Goal: Contribute content

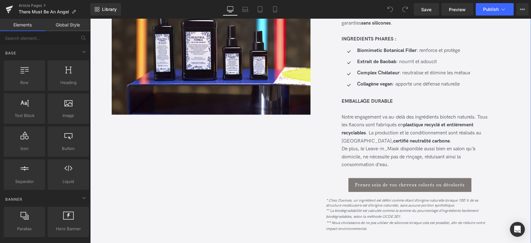
scroll to position [760, 0]
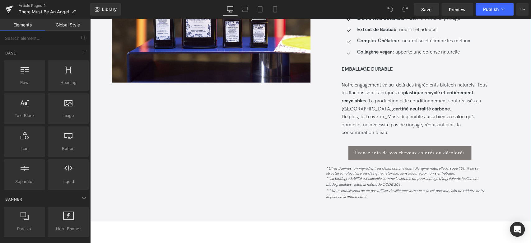
click at [399, 124] on span "Notre engagement va au-delà des ingrédients biotech naturels. Tous les flacons …" at bounding box center [414, 109] width 146 height 54
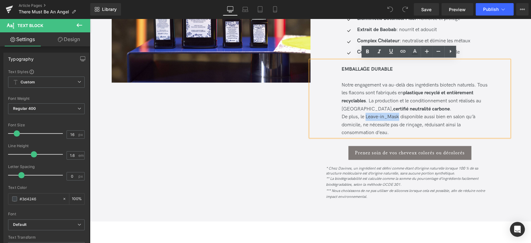
drag, startPoint x: 365, startPoint y: 114, endPoint x: 397, endPoint y: 113, distance: 31.4
click at [398, 113] on span "Notre engagement va au-delà des ingrédients biotech naturels. Tous les flacons …" at bounding box center [414, 109] width 146 height 54
click at [370, 52] on icon at bounding box center [366, 51] width 7 height 7
click at [396, 123] on span "Notre engagement va au-delà des ingrédients biotech naturels. Tous les flacons …" at bounding box center [414, 109] width 146 height 54
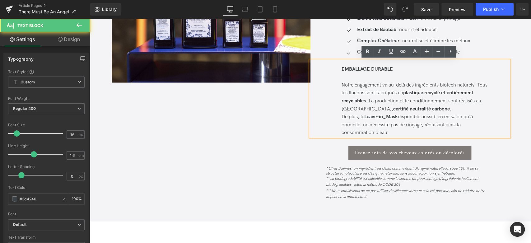
click at [390, 116] on strong "Leave-in_Mask" at bounding box center [381, 116] width 34 height 6
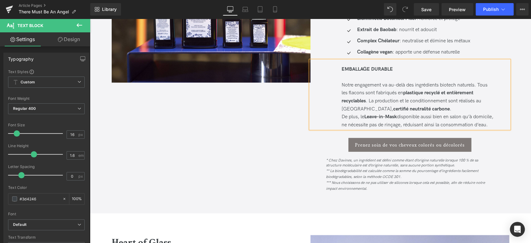
click at [366, 179] on icon "** La biodégradabilité est calculée comme la somme du pourcentage d’ingrédients…" at bounding box center [405, 179] width 159 height 23
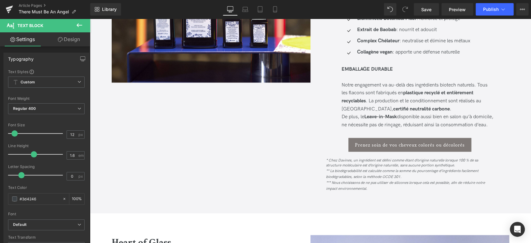
click at [81, 39] on link "Design" at bounding box center [68, 39] width 45 height 14
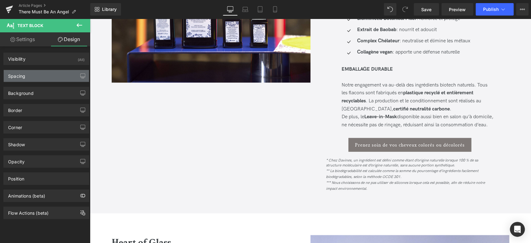
click at [43, 74] on div "Spacing" at bounding box center [46, 76] width 85 height 12
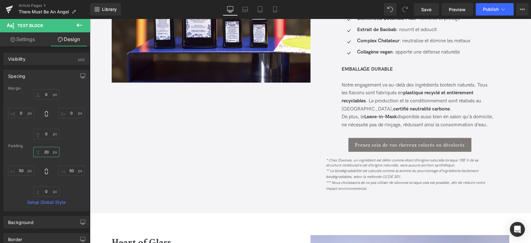
click at [47, 150] on input "20" at bounding box center [46, 152] width 26 height 10
type input "30"
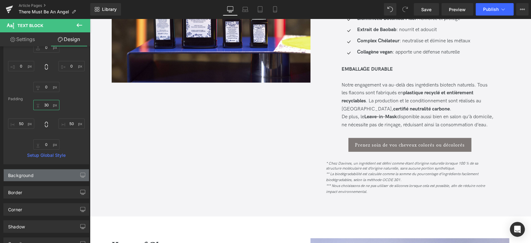
scroll to position [35, 0]
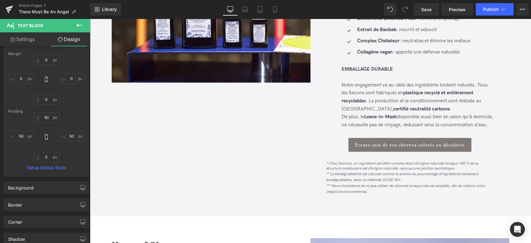
click at [373, 194] on div "* Chez Davines, un ingrédient est défini comme étant d’origine naturelle lorsqu…" at bounding box center [409, 172] width 199 height 43
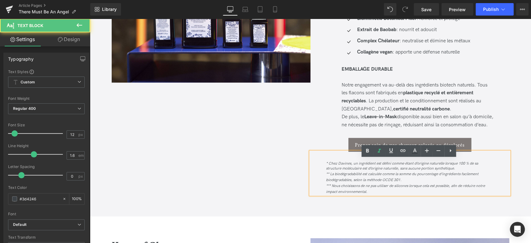
click at [372, 210] on div "Image En savoir plus sur Beautiful Things Heading Get to know Beautiful Things …" at bounding box center [310, 63] width 441 height 305
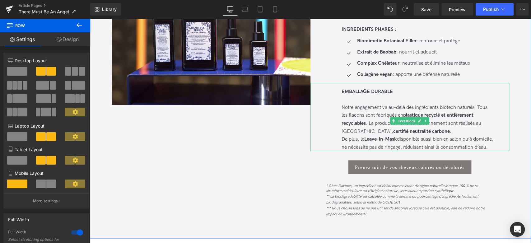
scroll to position [725, 0]
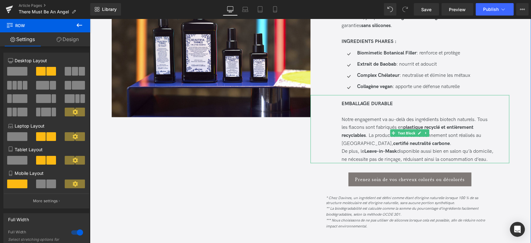
click at [342, 151] on span "Notre engagement va au-delà des ingrédients biotech naturels. Tous les flacons …" at bounding box center [417, 139] width 152 height 46
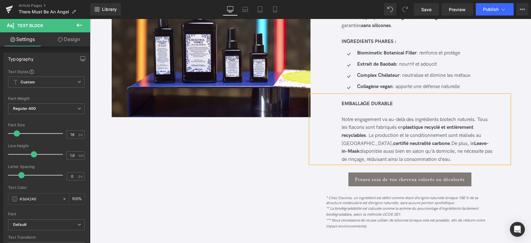
click at [340, 177] on div "Prenez soin de vos cheveux colorés ou décolorés" at bounding box center [409, 179] width 199 height 14
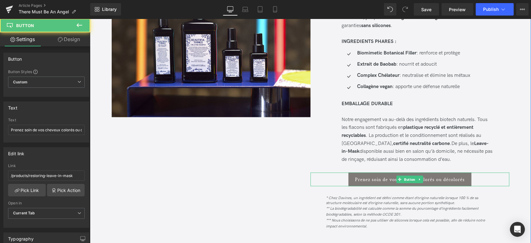
click at [339, 180] on div "Prenez soin de vos cheveux colorés ou décolorés" at bounding box center [409, 179] width 199 height 14
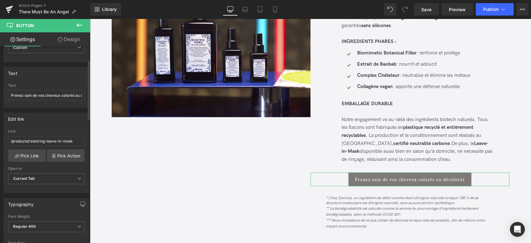
scroll to position [69, 0]
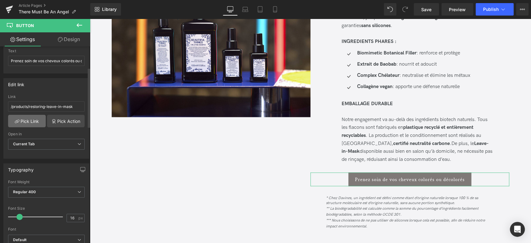
click at [37, 117] on link "Pick Link" at bounding box center [27, 121] width 38 height 12
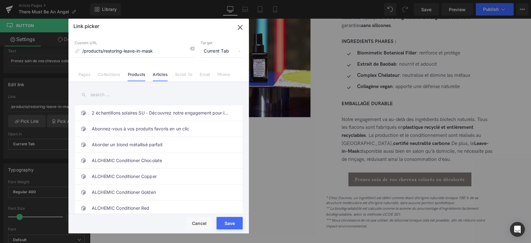
click at [157, 74] on link "Articles" at bounding box center [160, 76] width 15 height 9
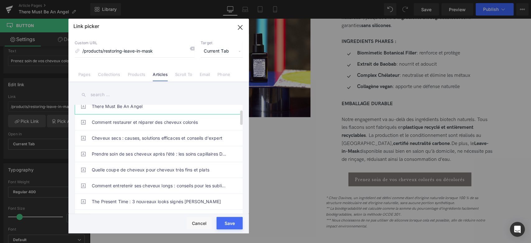
scroll to position [35, 0]
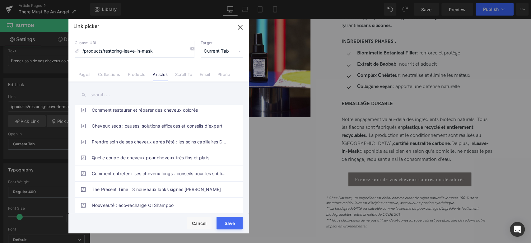
click at [119, 99] on input "text" at bounding box center [159, 95] width 168 height 14
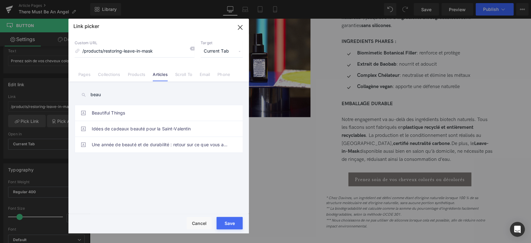
scroll to position [0, 0]
type input "beaut"
click at [120, 111] on link "Beautiful Things" at bounding box center [160, 113] width 137 height 16
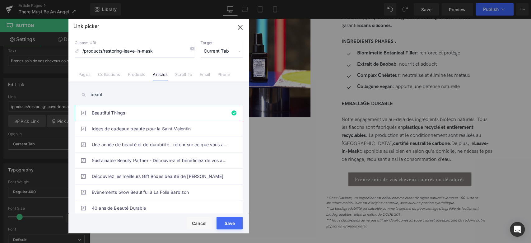
click at [231, 223] on button "Save" at bounding box center [229, 223] width 26 height 12
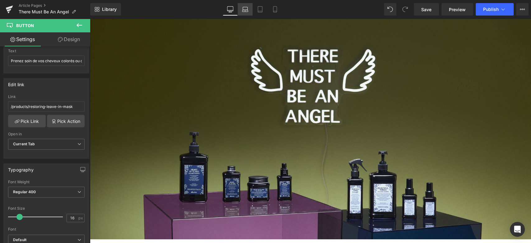
click at [241, 11] on link "Laptop" at bounding box center [244, 9] width 15 height 12
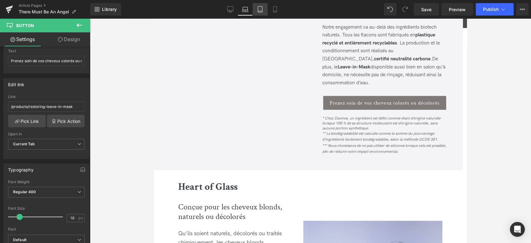
click at [260, 10] on icon at bounding box center [260, 9] width 6 height 6
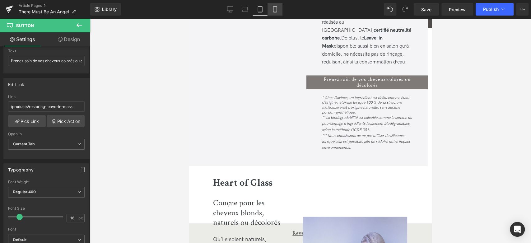
click at [275, 9] on icon at bounding box center [275, 9] width 6 height 6
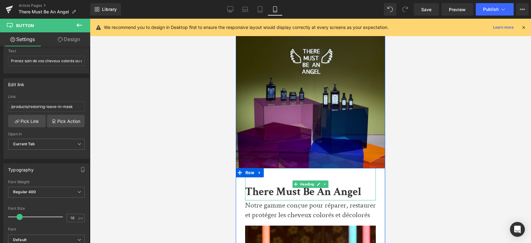
click at [279, 190] on b "There Must Be An Angel" at bounding box center [303, 191] width 116 height 15
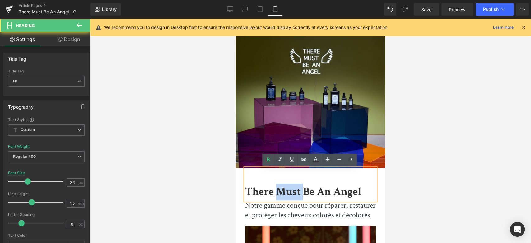
click at [279, 190] on b "There Must Be An Angel" at bounding box center [303, 191] width 116 height 15
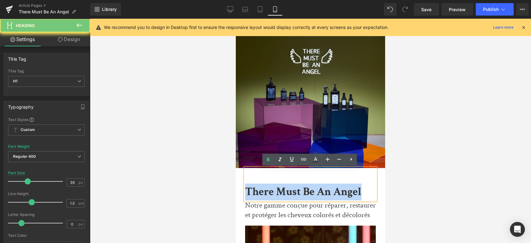
click at [279, 190] on b "There Must Be An Angel" at bounding box center [303, 191] width 116 height 15
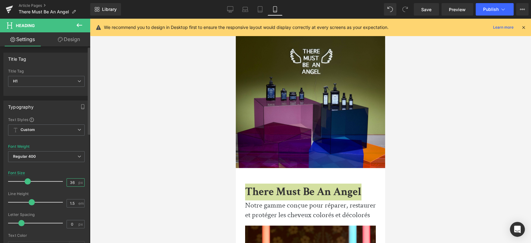
click at [72, 180] on input "36" at bounding box center [72, 182] width 11 height 8
drag, startPoint x: 72, startPoint y: 180, endPoint x: 68, endPoint y: 180, distance: 4.1
click at [68, 180] on input "36" at bounding box center [72, 182] width 11 height 8
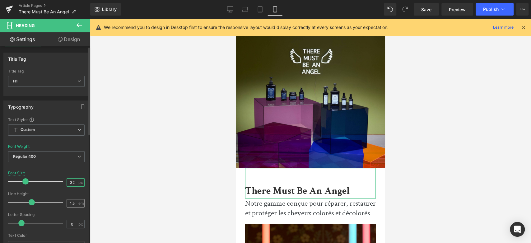
type input "32"
click at [71, 203] on input "1.5" at bounding box center [72, 203] width 11 height 8
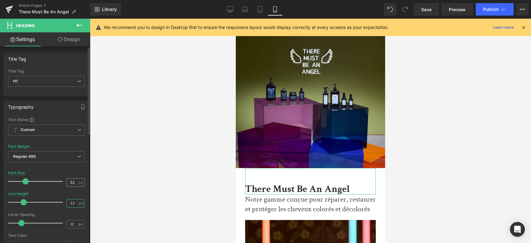
type input "1.1"
drag, startPoint x: 72, startPoint y: 183, endPoint x: 60, endPoint y: 184, distance: 12.2
click at [60, 184] on div "Font Size 32 px" at bounding box center [46, 181] width 76 height 21
type input "36"
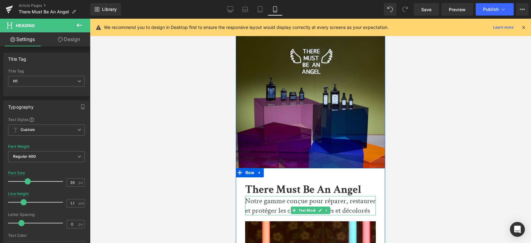
click at [267, 202] on p "Notre gamme conçue pour réparer, restaurer et protéger les cheveux colorés et d…" at bounding box center [310, 205] width 131 height 19
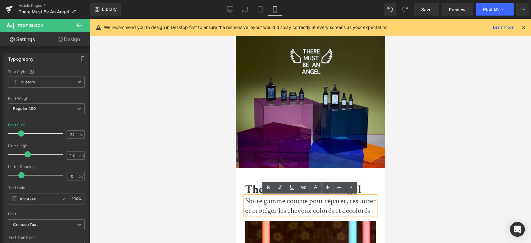
click at [252, 202] on p "Notre gamme conçue pour réparer, restaurer et protéger les cheveux colorés et d…" at bounding box center [310, 205] width 131 height 19
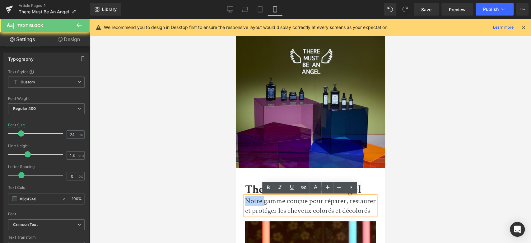
click at [252, 202] on p "Notre gamme conçue pour réparer, restaurer et protéger les cheveux colorés et d…" at bounding box center [310, 205] width 131 height 19
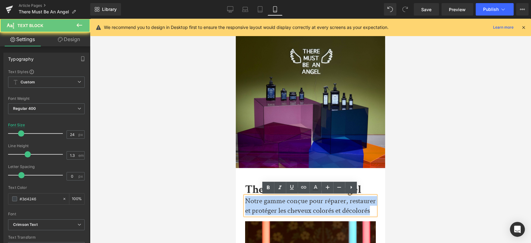
click at [252, 202] on p "Notre gamme conçue pour réparer, restaurer et protéger les cheveux colorés et d…" at bounding box center [310, 205] width 131 height 19
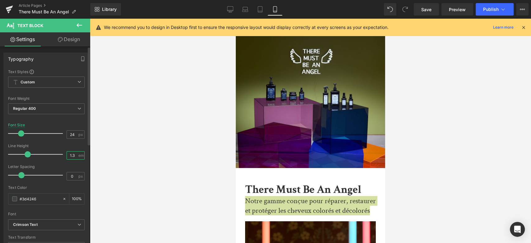
click at [74, 156] on input "1.3" at bounding box center [72, 155] width 11 height 8
type input "1.1"
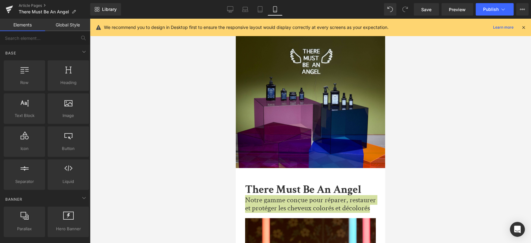
click at [177, 177] on div at bounding box center [310, 131] width 441 height 224
click at [418, 191] on div at bounding box center [310, 131] width 441 height 224
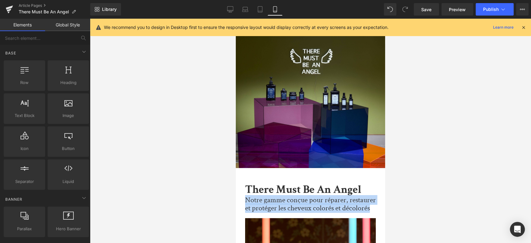
click at [318, 202] on p "Notre gamme conçue pour réparer, restaurer et protéger les cheveux colorés et d…" at bounding box center [310, 204] width 131 height 16
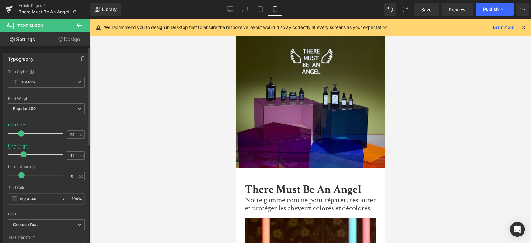
click at [66, 46] on div "Typography Text Styles Custom Custom Setup Global Style Custom Setup Global Sty…" at bounding box center [46, 234] width 93 height 376
click at [58, 47] on div "Typography Text Styles Custom Custom Setup Global Style Custom Setup Global Sty…" at bounding box center [46, 234] width 93 height 376
click at [60, 41] on icon at bounding box center [60, 39] width 5 height 5
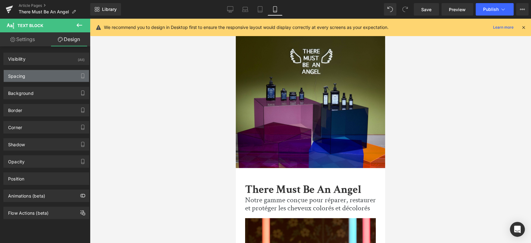
click at [43, 77] on div "Spacing" at bounding box center [46, 76] width 85 height 12
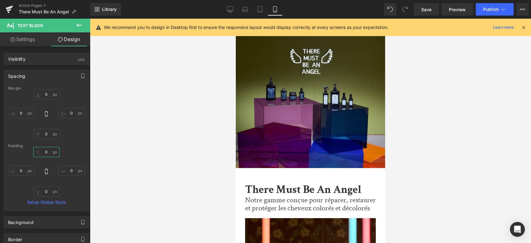
click at [46, 152] on input "0" at bounding box center [46, 152] width 26 height 10
click at [46, 95] on input "0" at bounding box center [46, 94] width 26 height 10
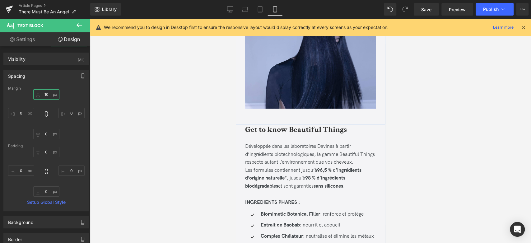
scroll to position [622, 0]
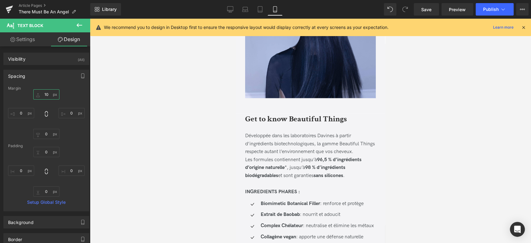
type input "10"
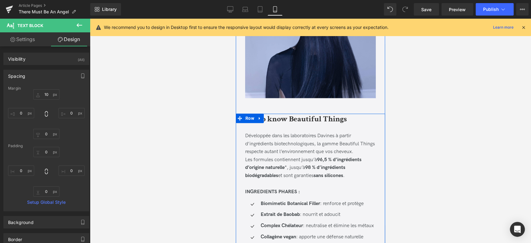
click at [288, 124] on b "Get to know Beautiful Things" at bounding box center [296, 118] width 102 height 11
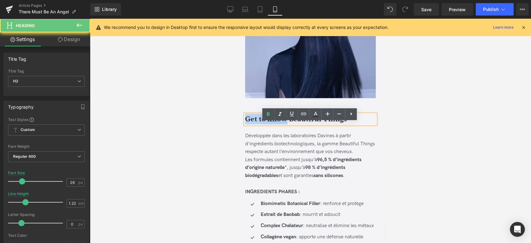
drag, startPoint x: 285, startPoint y: 127, endPoint x: 239, endPoint y: 122, distance: 45.9
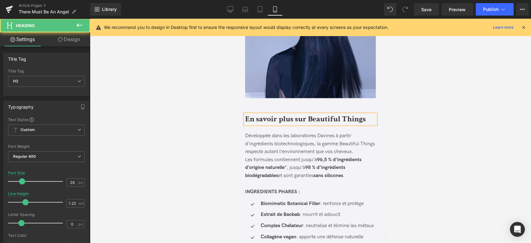
click at [286, 121] on div "En savoir plus sur Beautiful Things" at bounding box center [310, 119] width 131 height 10
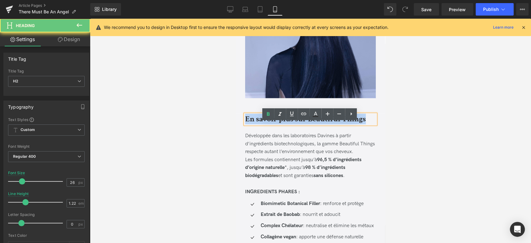
click at [286, 121] on div "En savoir plus sur Beautiful Things" at bounding box center [310, 119] width 131 height 10
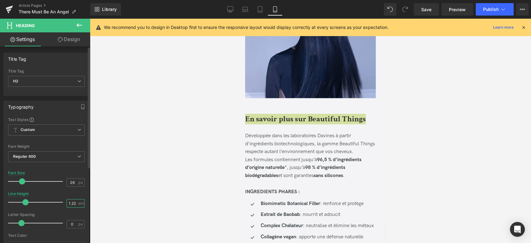
click at [73, 201] on input "1.22" at bounding box center [72, 203] width 11 height 8
type input "11"
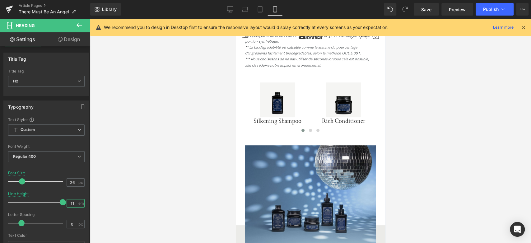
scroll to position [1830, 0]
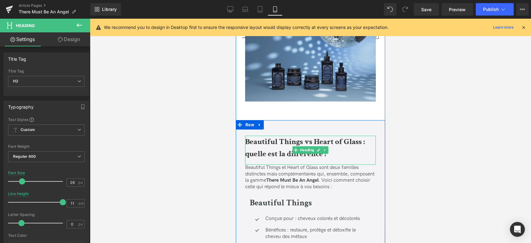
click at [285, 154] on h2 "Beautiful Things vs Heart of Glass : quelle est la différence ?" at bounding box center [310, 148] width 131 height 24
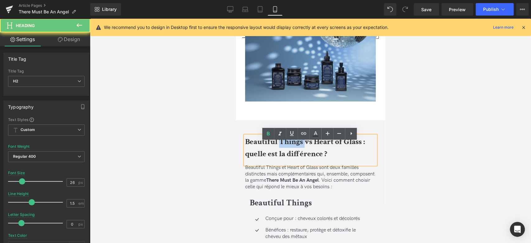
click at [285, 154] on h2 "Beautiful Things vs Heart of Glass : quelle est la différence ?" at bounding box center [310, 148] width 131 height 24
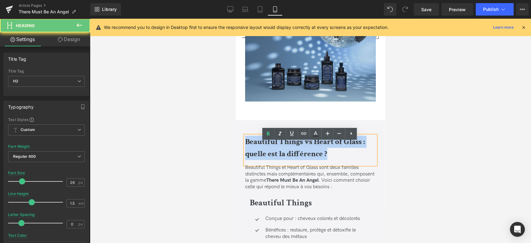
click at [285, 154] on h2 "Beautiful Things vs Heart of Glass : quelle est la différence ?" at bounding box center [310, 148] width 131 height 24
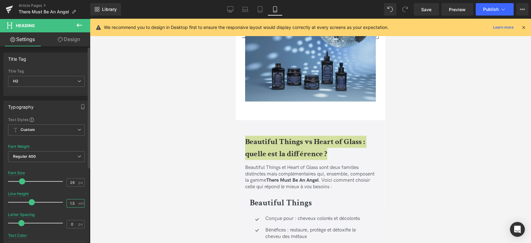
click at [72, 200] on input "1.5" at bounding box center [72, 203] width 11 height 8
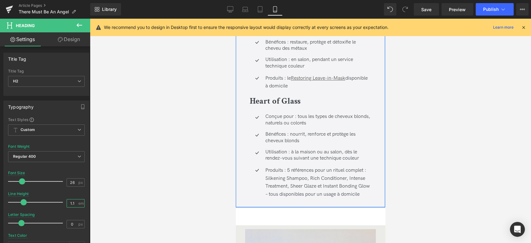
scroll to position [2038, 0]
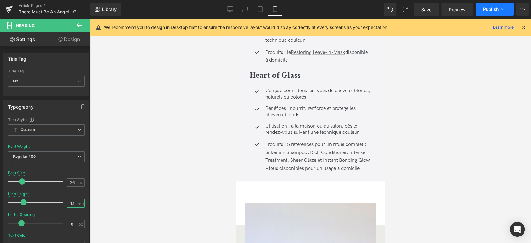
type input "1.1"
click at [490, 10] on span "Publish" at bounding box center [491, 9] width 16 height 5
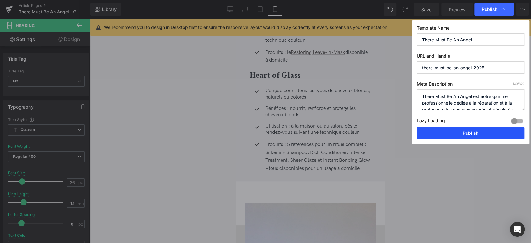
click at [455, 134] on button "Publish" at bounding box center [471, 133] width 108 height 12
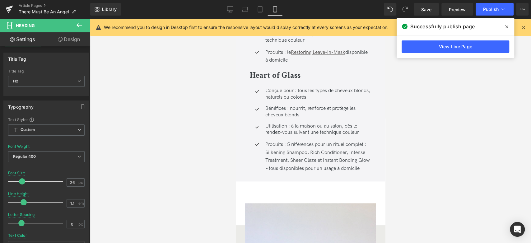
click at [504, 27] on span at bounding box center [506, 27] width 10 height 10
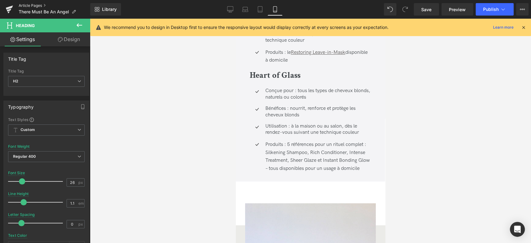
click at [30, 3] on link "Article Pages" at bounding box center [54, 5] width 71 height 5
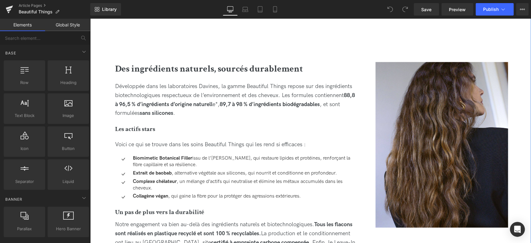
scroll to position [587, 0]
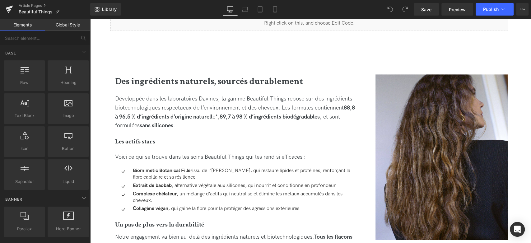
click at [229, 117] on div "Développée dans les laboratoires Davines, la gamme Beautiful Things repose sur …" at bounding box center [235, 113] width 240 height 45
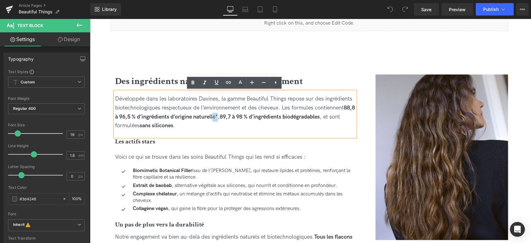
click at [230, 116] on div "Développée dans les laboratoires Davines, la gamme Beautiful Things repose sur …" at bounding box center [235, 112] width 240 height 36
click at [194, 85] on icon at bounding box center [192, 82] width 7 height 7
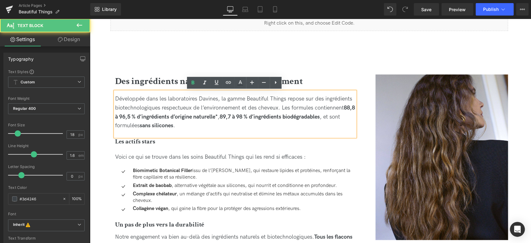
click at [264, 115] on strong "89,7 à 98 % d’ingrédients biodégradables" at bounding box center [269, 116] width 100 height 7
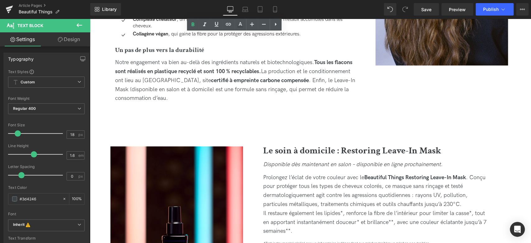
scroll to position [794, 0]
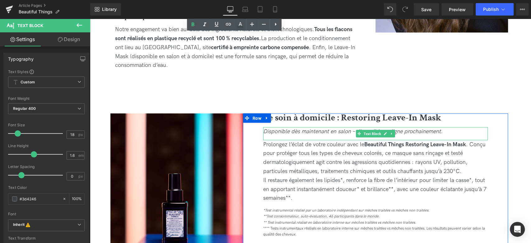
click at [339, 130] on icon "Disponible dès maintenant en salon – disponible en ligne prochainement." at bounding box center [352, 131] width 179 height 7
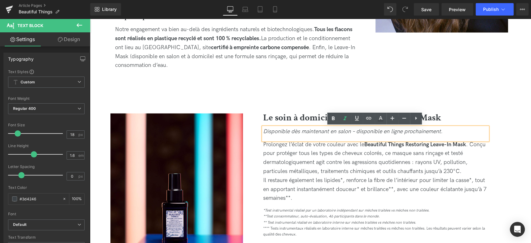
click at [364, 133] on icon "Disponible dès maintenant en salon – disponible en ligne prochainement." at bounding box center [352, 131] width 179 height 7
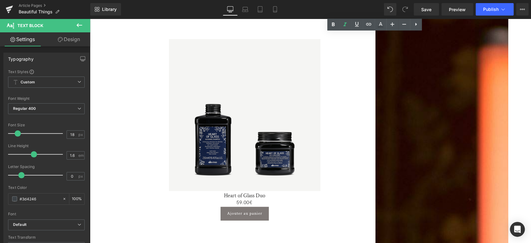
scroll to position [1140, 0]
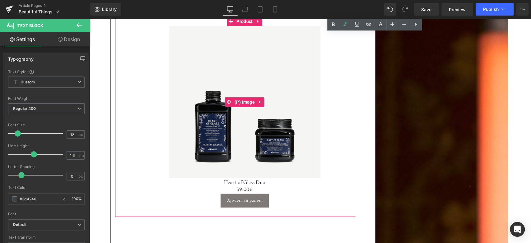
click at [153, 114] on div "Sale Off" at bounding box center [244, 102] width 253 height 152
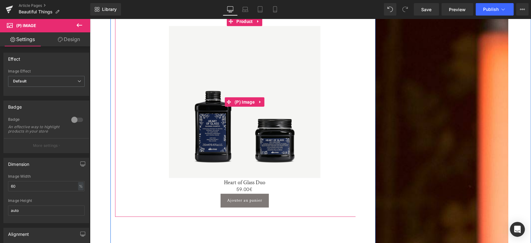
click at [330, 126] on div "Sale Off" at bounding box center [244, 102] width 253 height 152
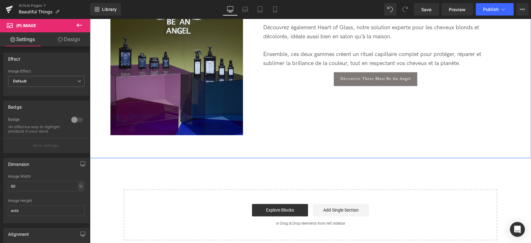
scroll to position [2107, 0]
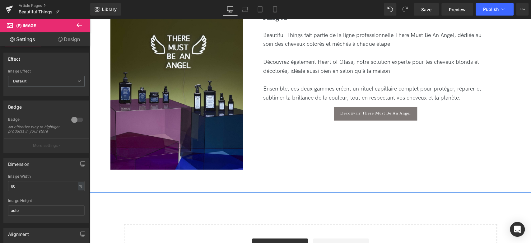
click at [303, 55] on div at bounding box center [375, 53] width 224 height 9
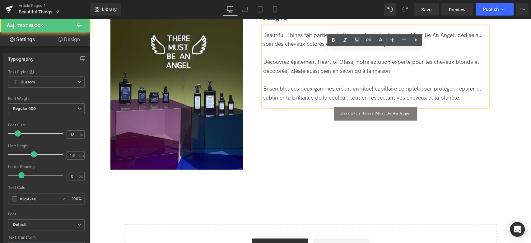
scroll to position [2072, 0]
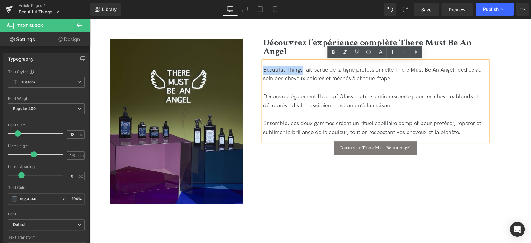
drag, startPoint x: 302, startPoint y: 69, endPoint x: 263, endPoint y: 70, distance: 38.5
click at [263, 70] on div "Beautiful Things fait partie de la ligne professionnelle There Must Be An Angel…" at bounding box center [375, 75] width 224 height 18
click at [332, 53] on icon at bounding box center [333, 52] width 3 height 4
click at [329, 81] on div "Beautiful Things fait partie de la ligne professionnelle There Must Be An Angel…" at bounding box center [375, 75] width 224 height 18
drag, startPoint x: 397, startPoint y: 70, endPoint x: 454, endPoint y: 68, distance: 57.5
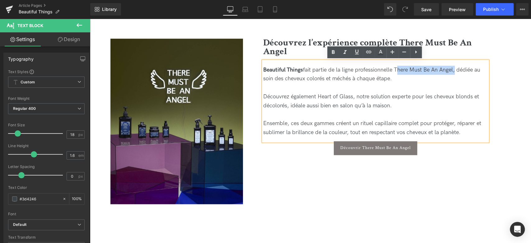
click at [454, 68] on div "Beautiful Things fait partie de la ligne professionnelle There Must Be An Angel…" at bounding box center [375, 75] width 224 height 18
click at [343, 53] on icon at bounding box center [344, 51] width 7 height 7
click at [334, 52] on icon at bounding box center [333, 52] width 3 height 4
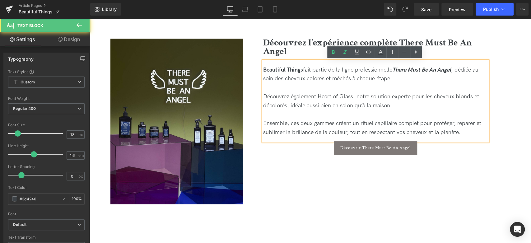
click at [336, 83] on div at bounding box center [375, 87] width 224 height 9
drag, startPoint x: 318, startPoint y: 95, endPoint x: 353, endPoint y: 94, distance: 35.5
click at [353, 94] on div "Découvrez également Heart of Glass, notre solution experte pour les cheveux blo…" at bounding box center [375, 101] width 224 height 18
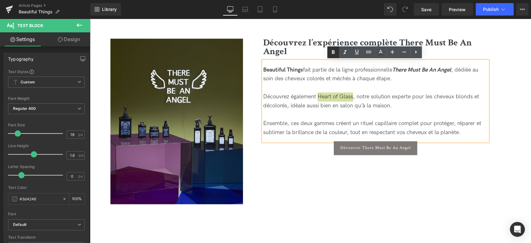
click at [331, 50] on icon at bounding box center [332, 51] width 7 height 7
click at [348, 94] on strong "Heart of Glass" at bounding box center [333, 96] width 35 height 7
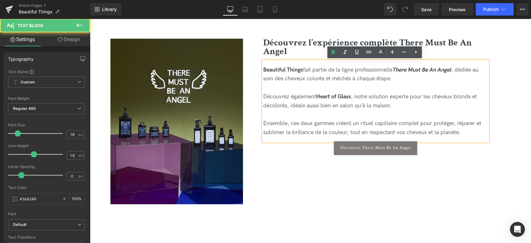
click at [310, 166] on div "Découvrez l’expérience complète There Must Be An Angel Heading Beautiful Things…" at bounding box center [375, 106] width 265 height 135
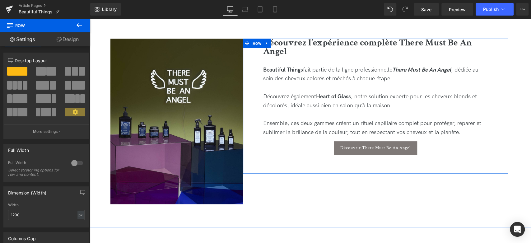
click at [319, 148] on div "Découvrir There Must Be An Angel" at bounding box center [375, 148] width 224 height 14
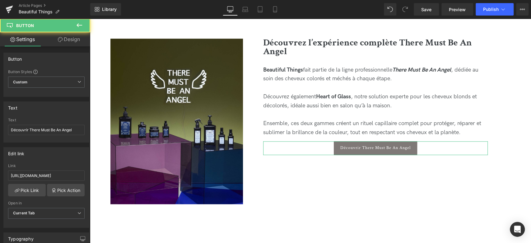
click at [76, 39] on link "Design" at bounding box center [68, 39] width 45 height 14
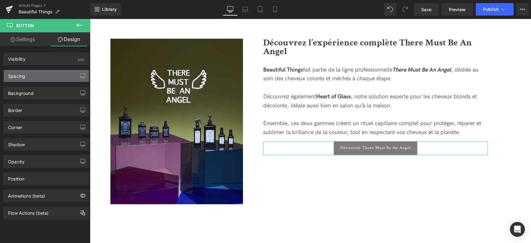
click at [48, 78] on div "Spacing" at bounding box center [46, 76] width 85 height 12
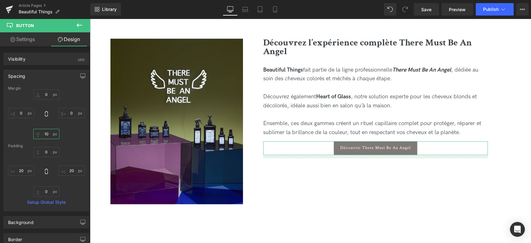
click at [50, 135] on input "10" at bounding box center [46, 134] width 26 height 10
type input "2"
click at [43, 95] on input "0" at bounding box center [46, 94] width 26 height 10
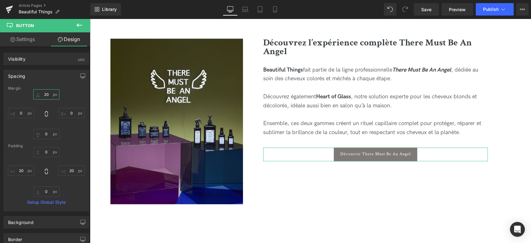
type input "2"
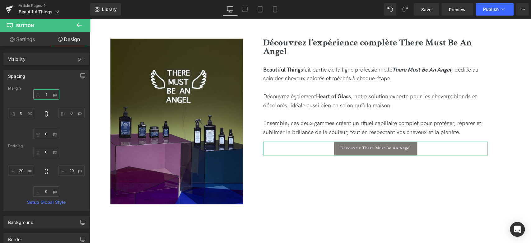
type input "10"
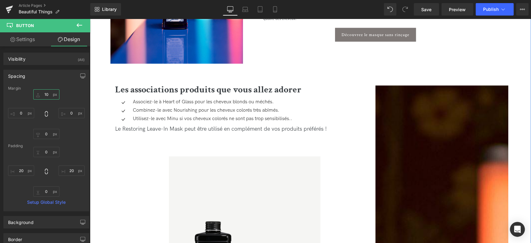
scroll to position [1002, 0]
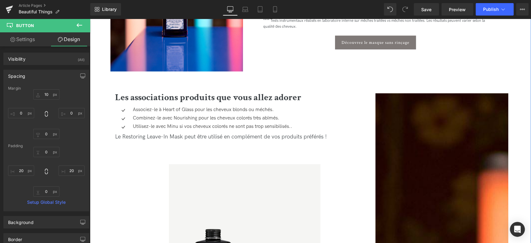
click at [162, 132] on div "Le Restoring Leave-In Mask peut être utilisé en complément de vos produits préf…" at bounding box center [235, 138] width 240 height 13
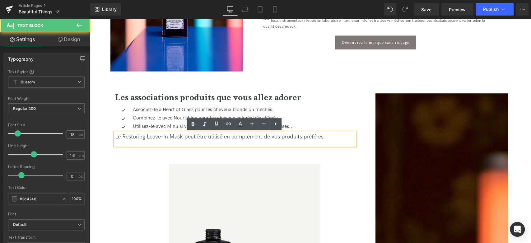
click at [181, 137] on div "Le Restoring Leave-In Mask peut être utilisé en complément de vos produits préf…" at bounding box center [235, 136] width 240 height 9
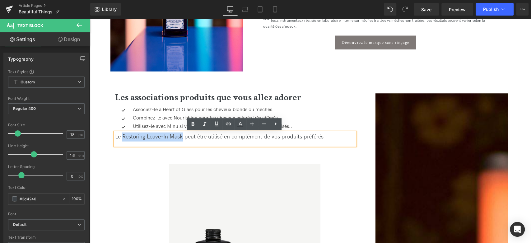
drag, startPoint x: 182, startPoint y: 137, endPoint x: 122, endPoint y: 135, distance: 60.1
click at [122, 135] on div "Le Restoring Leave-In Mask peut être utilisé en complément de vos produits préf…" at bounding box center [235, 136] width 240 height 9
click at [191, 123] on icon at bounding box center [192, 124] width 3 height 4
click at [168, 135] on strong "Restoring Leave-In Mask" at bounding box center [151, 136] width 61 height 7
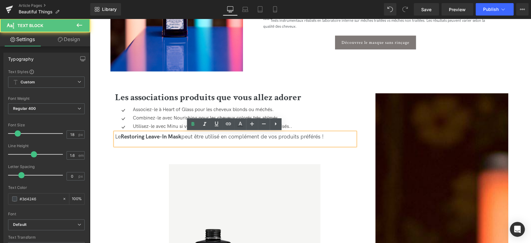
click at [165, 135] on strong "Restoring Leave-In Mask" at bounding box center [151, 136] width 61 height 7
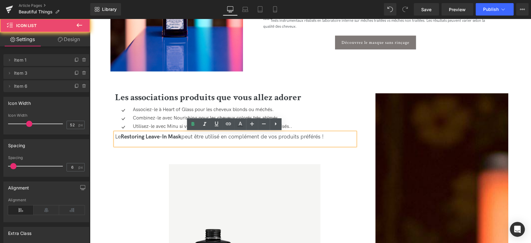
click at [148, 113] on ul "Icon Associez-le à Heart of Glass pour les cheveux blonds ou méchés. Text Block…" at bounding box center [203, 119] width 177 height 25
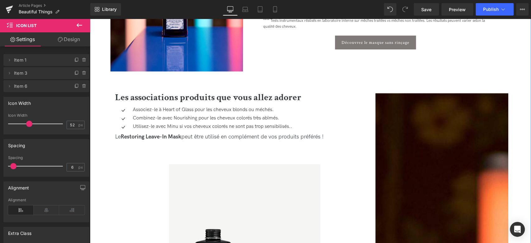
click at [124, 137] on strong "Restoring Leave-In Mask" at bounding box center [151, 136] width 61 height 7
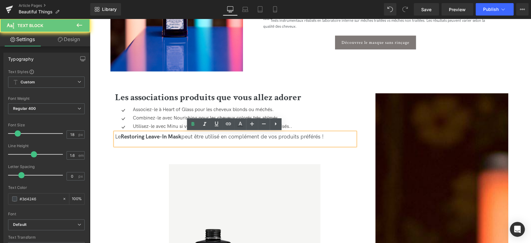
click at [122, 138] on strong "Restoring Leave-In Mask" at bounding box center [151, 136] width 61 height 7
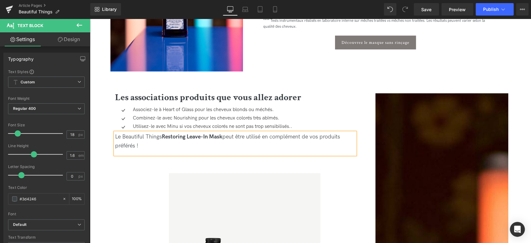
drag, startPoint x: 163, startPoint y: 135, endPoint x: 122, endPoint y: 136, distance: 40.4
click at [122, 136] on div "Le Beautiful Things Restoring Leave-In Mask peut être utilisé en complément de …" at bounding box center [235, 141] width 240 height 18
click at [192, 123] on icon at bounding box center [192, 123] width 7 height 7
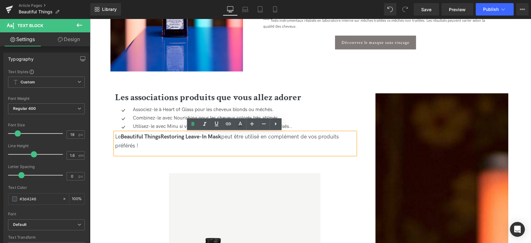
click at [178, 140] on strong "Restoring Leave-In Mask" at bounding box center [190, 136] width 61 height 7
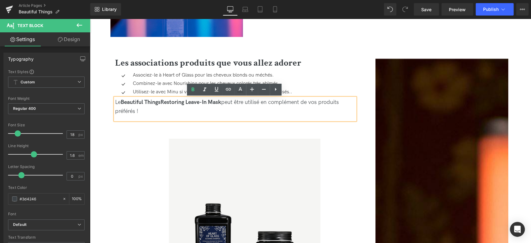
click at [162, 78] on div "Associez-le à Heart of Glass pour les cheveux blonds ou méchés. Text Block" at bounding box center [211, 75] width 161 height 7
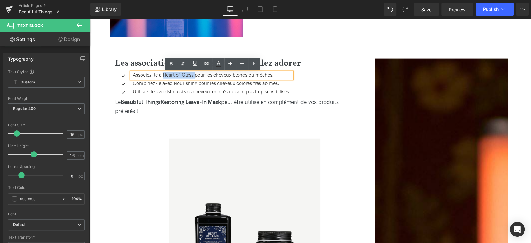
drag, startPoint x: 163, startPoint y: 75, endPoint x: 195, endPoint y: 75, distance: 32.0
click at [195, 75] on p "Associez-le à Heart of Glass pour les cheveux blonds ou méchés." at bounding box center [212, 75] width 159 height 7
click at [172, 65] on icon at bounding box center [170, 63] width 7 height 7
click at [194, 63] on icon at bounding box center [194, 63] width 7 height 7
drag, startPoint x: 193, startPoint y: 78, endPoint x: 164, endPoint y: 76, distance: 29.6
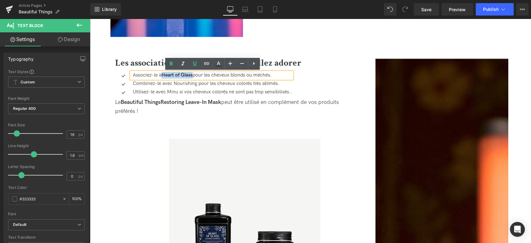
click at [164, 76] on strong "Heart of Glass" at bounding box center [176, 75] width 31 height 6
click at [197, 60] on icon at bounding box center [194, 63] width 7 height 7
click at [204, 62] on icon at bounding box center [206, 63] width 7 height 7
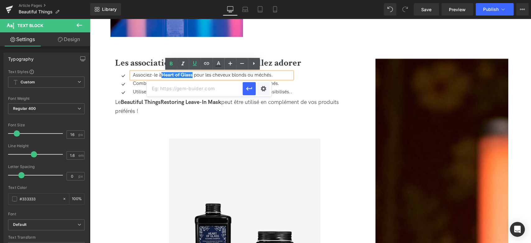
click at [196, 89] on input "text" at bounding box center [195, 89] width 96 height 16
paste input "https://fr.davines.com/collections/heartofglass"
type input "https://fr.davines.com/collections/heartofglass"
click at [249, 89] on icon "button" at bounding box center [248, 88] width 7 height 7
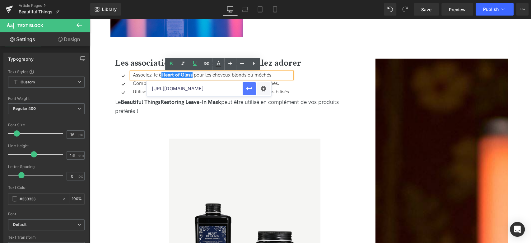
scroll to position [0, 0]
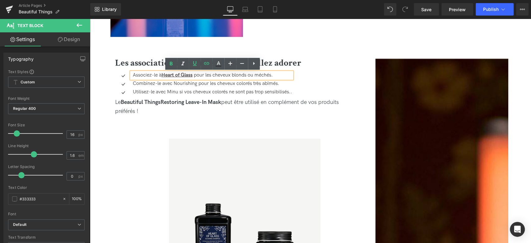
click at [191, 83] on p "Combinez-le avec Nourishing pour les cheveux colorés très abîmés." at bounding box center [212, 84] width 159 height 7
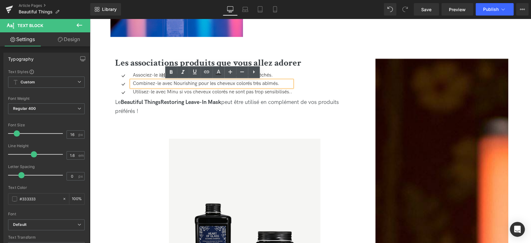
click at [175, 85] on p "Combinez-le avec Nourishing pour les cheveux colorés très abîmés." at bounding box center [212, 84] width 159 height 7
drag, startPoint x: 174, startPoint y: 85, endPoint x: 196, endPoint y: 84, distance: 22.1
click at [196, 84] on p "Combinez-le avec Nourishing pour les cheveux colorés très abîmés." at bounding box center [212, 84] width 159 height 7
click at [192, 72] on icon at bounding box center [194, 71] width 7 height 7
click at [172, 71] on icon at bounding box center [171, 72] width 3 height 4
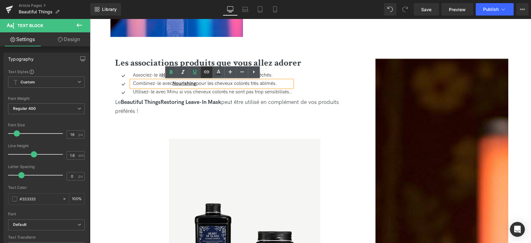
click at [201, 71] on link at bounding box center [206, 72] width 12 height 12
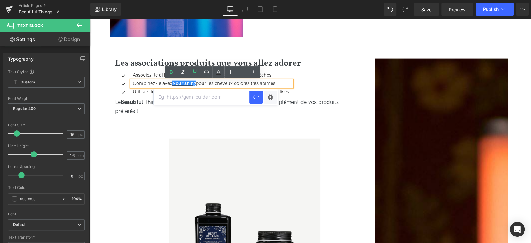
click at [201, 101] on input "text" at bounding box center [202, 97] width 96 height 16
paste input "https://fr.davines.com/collections/naturaltech-nourishing"
type input "https://fr.davines.com/collections/naturaltech-nourishing"
click at [252, 98] on icon "button" at bounding box center [255, 96] width 7 height 7
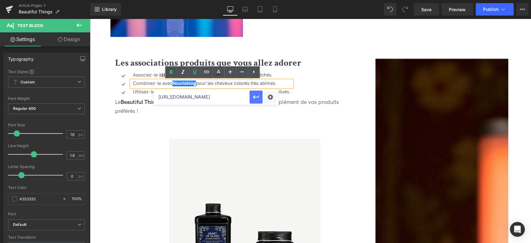
scroll to position [0, 0]
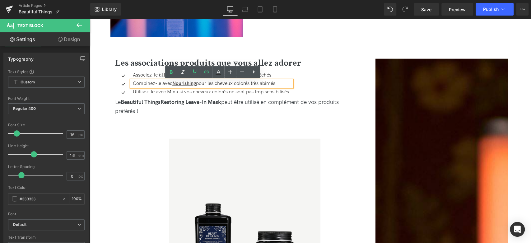
click at [187, 91] on p "Utilisez-le avec Minu si vos cheveux colorés ne sont pas trop sensibilisés.." at bounding box center [212, 92] width 159 height 7
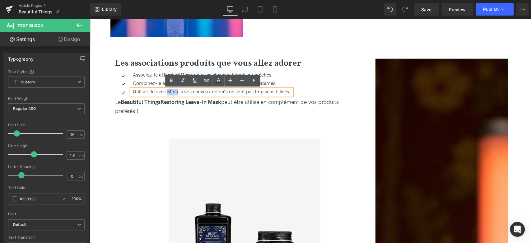
drag, startPoint x: 177, startPoint y: 92, endPoint x: 167, endPoint y: 92, distance: 10.0
click at [167, 92] on p "Utilisez-le avec Minu si vos cheveux colorés ne sont pas trop sensibilisés.." at bounding box center [212, 92] width 159 height 7
click at [171, 80] on icon at bounding box center [171, 80] width 3 height 4
click at [189, 80] on link at bounding box center [195, 81] width 12 height 12
click at [207, 79] on icon at bounding box center [206, 80] width 5 height 2
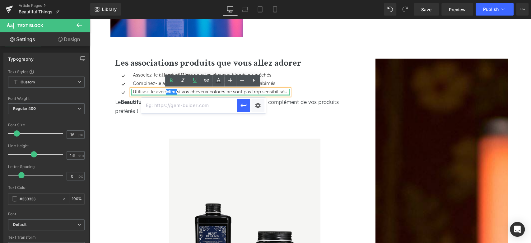
click at [182, 103] on input "text" at bounding box center [189, 106] width 96 height 16
paste input "https://fr.davines.com/collections/essential-haircare-minu"
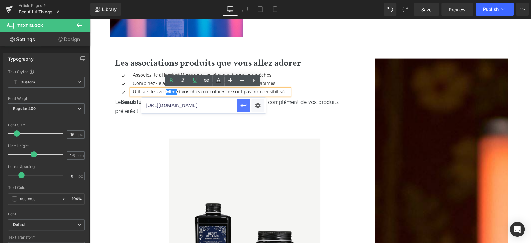
scroll to position [0, 47]
type input "https://fr.davines.com/collections/essential-haircare-minu"
click at [242, 106] on icon "button" at bounding box center [243, 105] width 7 height 7
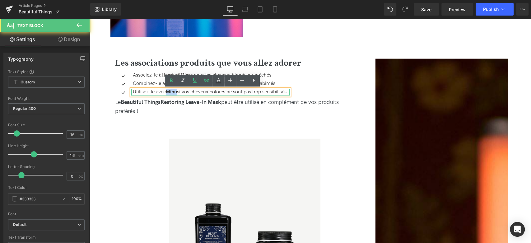
drag, startPoint x: 178, startPoint y: 92, endPoint x: 167, endPoint y: 91, distance: 11.2
click at [167, 91] on p "Utilisez-le avec Minu si vos cheveux colorés ne sont pas trop sensibilisés.." at bounding box center [211, 92] width 157 height 7
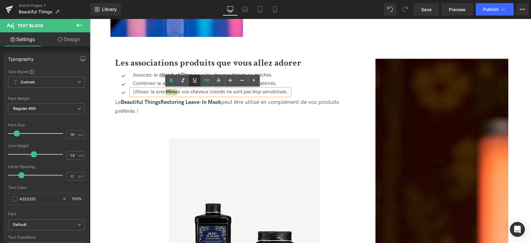
click at [195, 81] on icon at bounding box center [195, 80] width 4 height 5
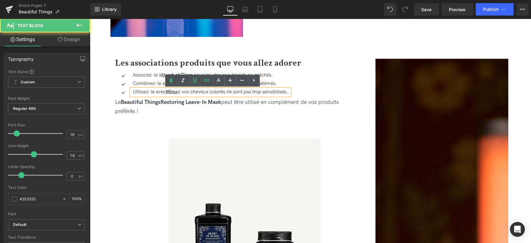
click at [196, 95] on div "Utilisez-le avec Minu si vos cheveux colorés ne sont pas trop sensibilisés.." at bounding box center [210, 92] width 158 height 7
click at [205, 109] on div "Le Beautiful Things Restoring Leave-In Mask peut être utilisé en complément de …" at bounding box center [235, 107] width 240 height 18
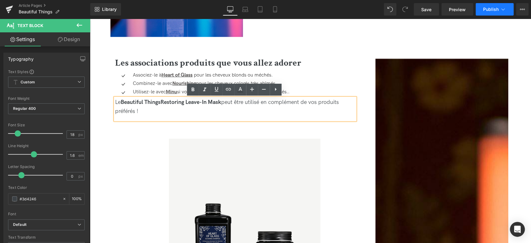
click at [485, 9] on span "Publish" at bounding box center [491, 9] width 16 height 5
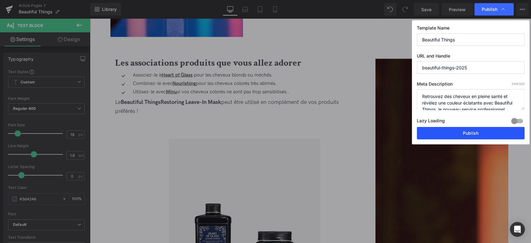
click at [457, 135] on button "Publish" at bounding box center [471, 133] width 108 height 12
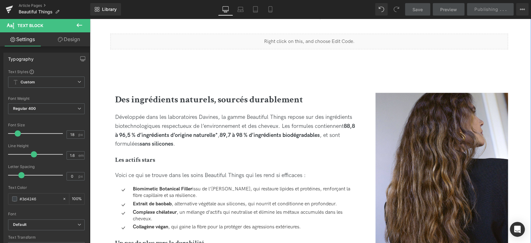
scroll to position [552, 0]
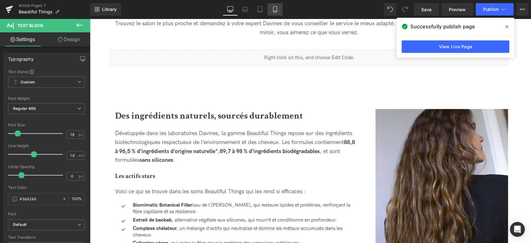
click at [271, 9] on link "Mobile" at bounding box center [274, 9] width 15 height 12
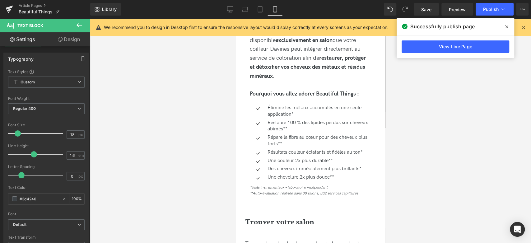
type input "100"
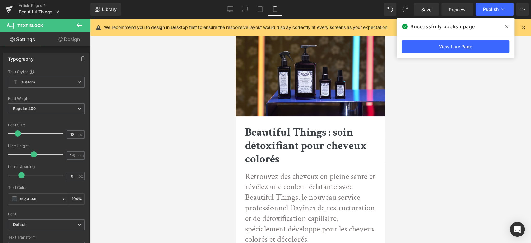
scroll to position [0, 0]
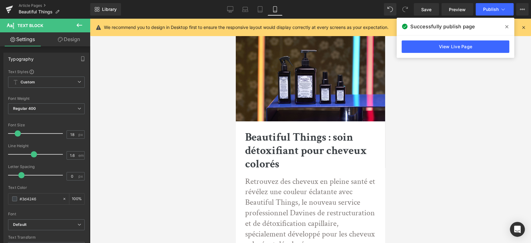
click at [280, 143] on b "Beautiful Things : soin détoxifiant pour cheveux colorés" at bounding box center [306, 150] width 122 height 41
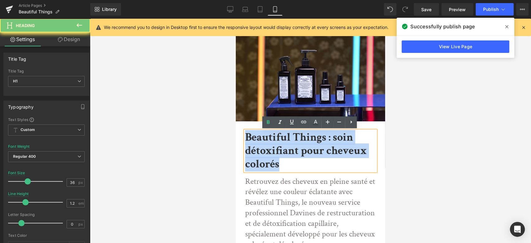
click at [280, 143] on b "Beautiful Things : soin détoxifiant pour cheveux colorés" at bounding box center [306, 150] width 122 height 41
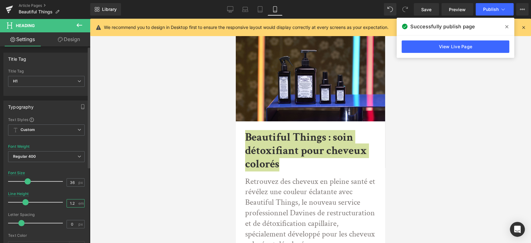
click at [72, 199] on input "1.2" at bounding box center [72, 203] width 11 height 8
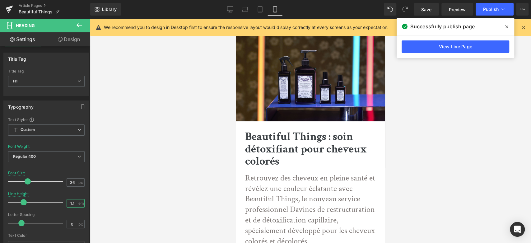
type input "1.1"
click at [169, 116] on div at bounding box center [310, 131] width 441 height 224
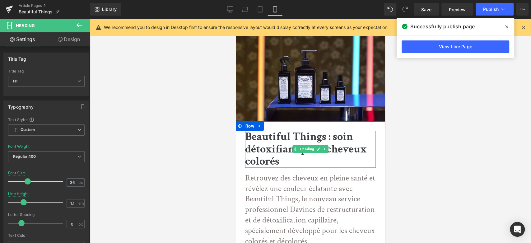
click at [260, 131] on div at bounding box center [310, 132] width 131 height 2
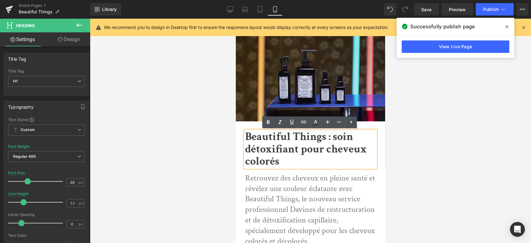
click at [246, 121] on img at bounding box center [310, 93] width 149 height 149
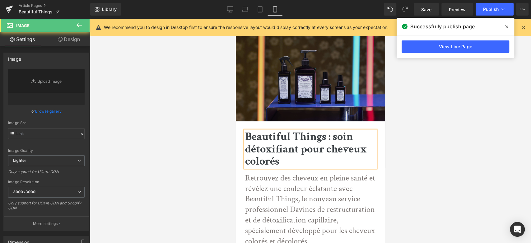
type input "https://ucarecdn.com/24a88b84-fa14-4dff-ae63-6f44f0ee7262/-/format/auto/-/previ…"
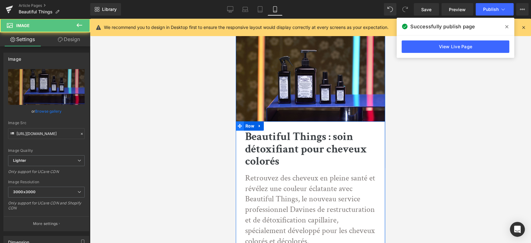
click at [240, 124] on icon at bounding box center [239, 126] width 4 height 5
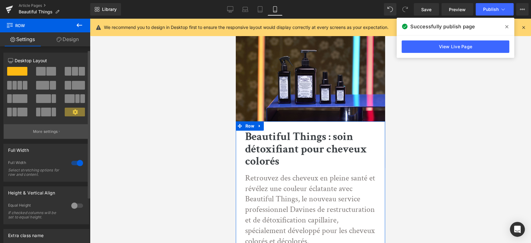
scroll to position [65, 0]
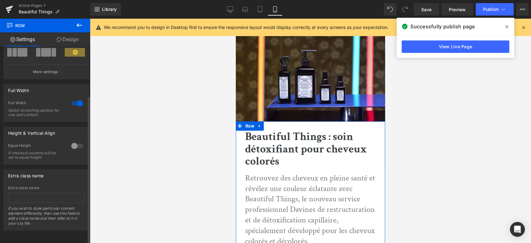
click at [78, 98] on div at bounding box center [77, 103] width 15 height 10
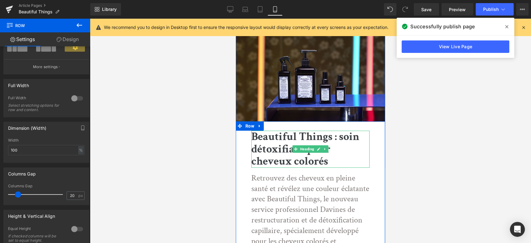
click at [271, 155] on b "Beautiful Things : soin détoxifiant pour cheveux colorés" at bounding box center [305, 148] width 108 height 39
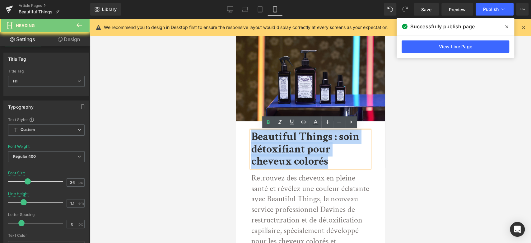
click at [271, 155] on b "Beautiful Things : soin détoxifiant pour cheveux colorés" at bounding box center [305, 148] width 108 height 39
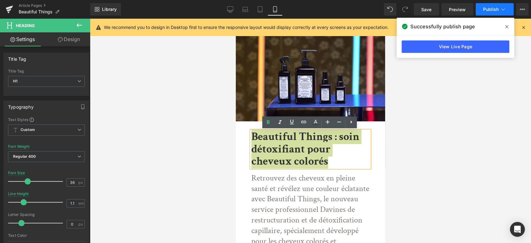
click at [494, 8] on span "Publish" at bounding box center [491, 9] width 16 height 5
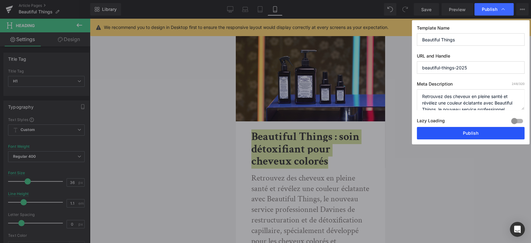
click at [463, 132] on button "Publish" at bounding box center [471, 133] width 108 height 12
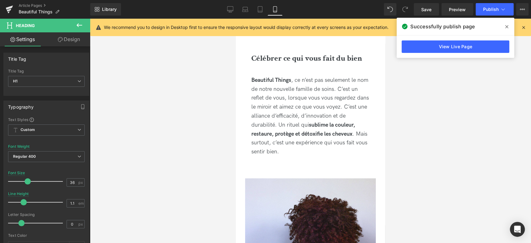
scroll to position [207, 0]
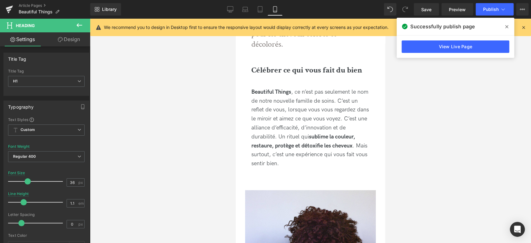
click at [297, 114] on div "Beautiful Things , ce n’est pas seulement le nom de notre nouvelle famille de s…" at bounding box center [310, 128] width 118 height 81
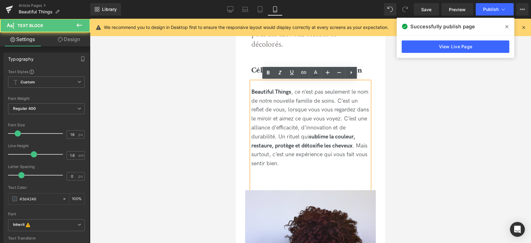
click at [272, 87] on div "Beautiful Things , ce n’est pas seulement le nom de notre nouvelle famille de s…" at bounding box center [310, 135] width 118 height 108
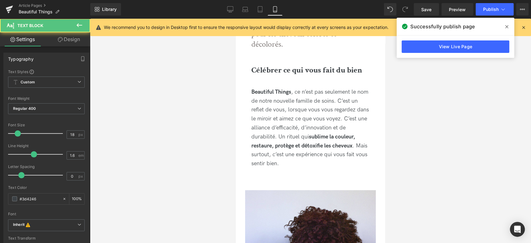
click at [70, 43] on link "Design" at bounding box center [68, 39] width 45 height 14
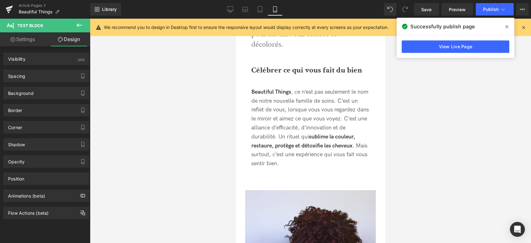
type input "0"
type input "20"
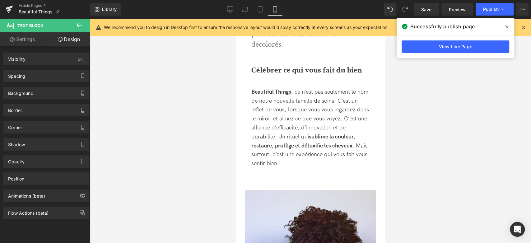
type input "0"
type input "70"
type input "0"
click at [36, 74] on div "Spacing" at bounding box center [46, 76] width 85 height 12
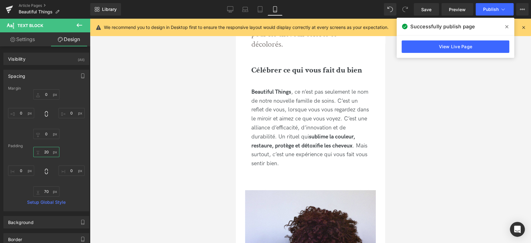
click at [47, 152] on input "20" at bounding box center [46, 152] width 26 height 10
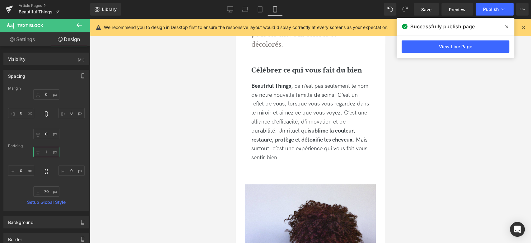
type input "10"
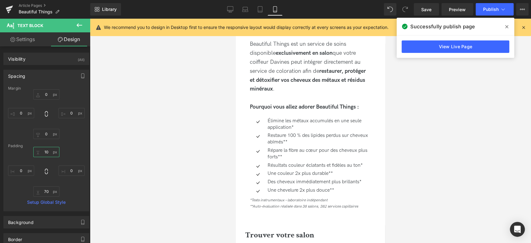
scroll to position [691, 0]
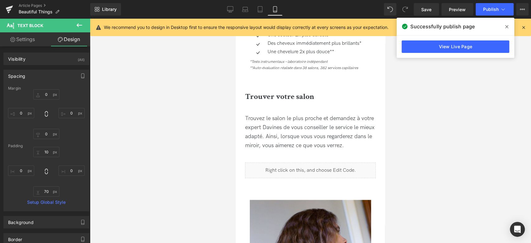
click at [290, 135] on div "Trouvez le salon le plus proche et demandez à votre expert Davines de vous cons…" at bounding box center [310, 132] width 131 height 48
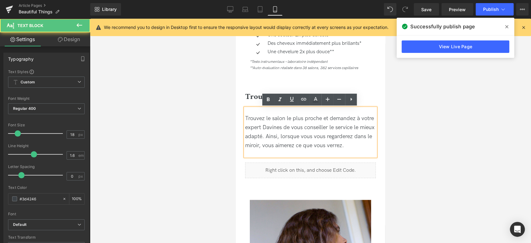
click at [272, 123] on div "Trouvez le salon le plus proche et demandez à votre expert Davines de vous cons…" at bounding box center [310, 132] width 131 height 36
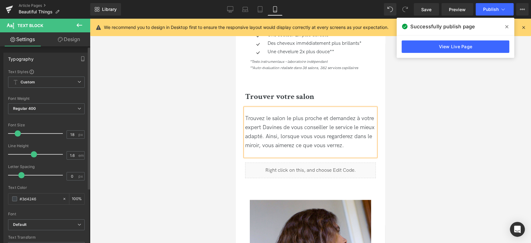
click at [67, 47] on div "Typography Text Styles Custom Custom Setup Global Style Custom Setup Global Sty…" at bounding box center [46, 234] width 93 height 376
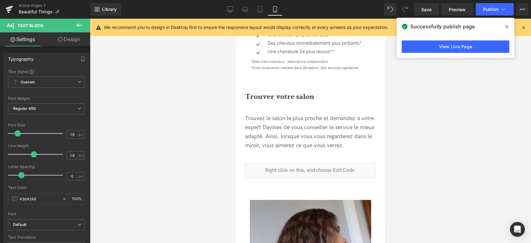
click at [70, 40] on link "Design" at bounding box center [68, 39] width 45 height 14
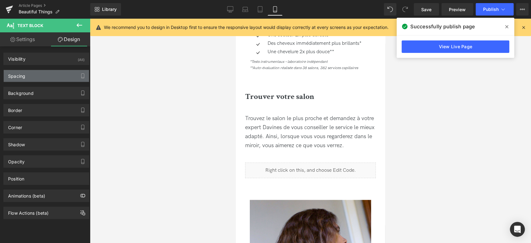
type input "0"
type input "20"
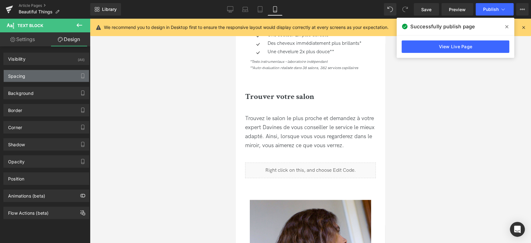
type input "0"
type input "20"
type input "0"
click at [34, 80] on div "Spacing" at bounding box center [46, 76] width 85 height 12
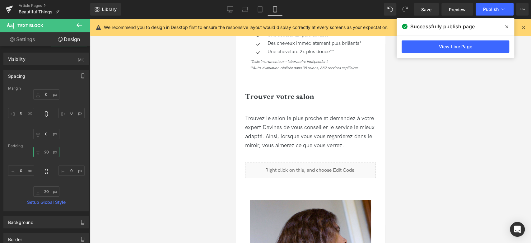
click at [46, 153] on input "20" at bounding box center [46, 152] width 26 height 10
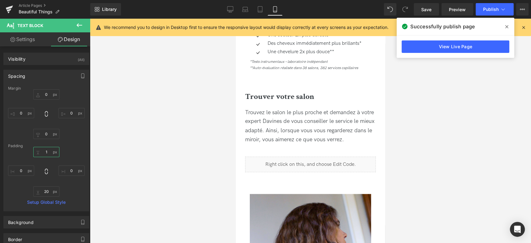
type input "10"
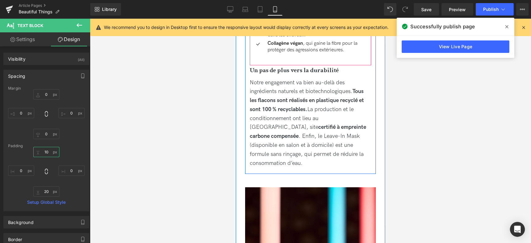
scroll to position [1105, 0]
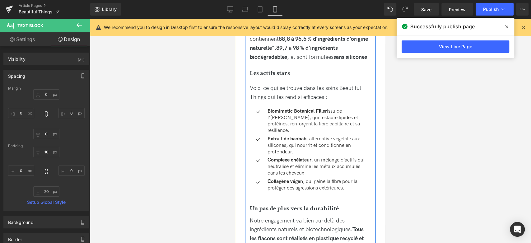
click at [270, 100] on span "Voici ce qui se trouve dans les soins Beautiful Things qui les rend si efficace…" at bounding box center [305, 93] width 111 height 16
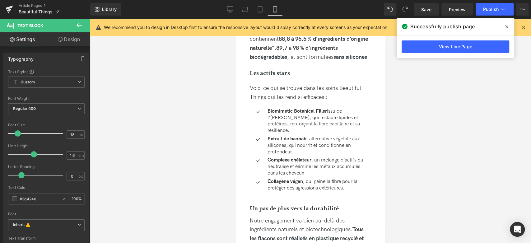
click at [70, 44] on link "Design" at bounding box center [68, 39] width 45 height 14
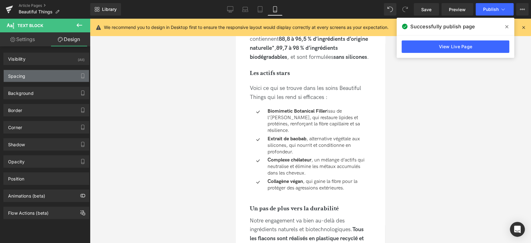
click at [45, 79] on div "Spacing" at bounding box center [46, 76] width 85 height 12
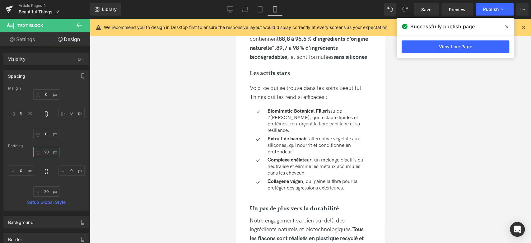
click at [44, 154] on input "20" at bounding box center [46, 152] width 26 height 10
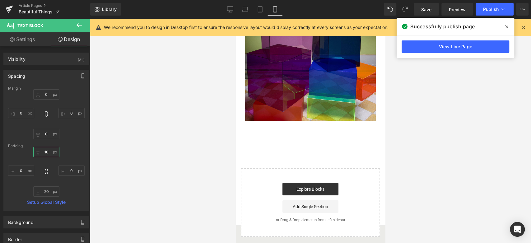
scroll to position [2521, 0]
type input "10"
click at [487, 8] on span "Publish" at bounding box center [491, 9] width 16 height 5
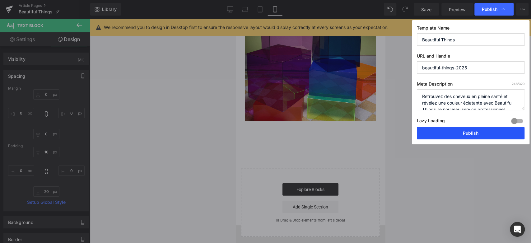
click at [487, 135] on button "Publish" at bounding box center [471, 133] width 108 height 12
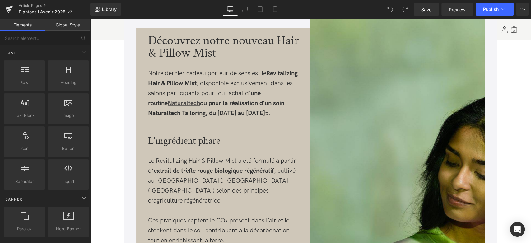
scroll to position [311, 0]
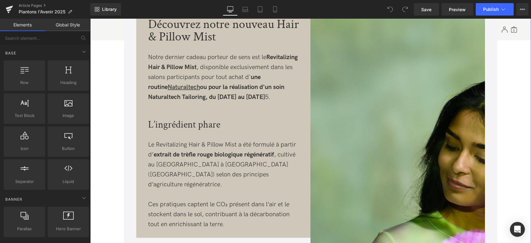
click at [277, 94] on strong "une routine Naturaltech ou pour la réalisation d'un soin Naturaltech Tailoring,…" at bounding box center [216, 86] width 136 height 27
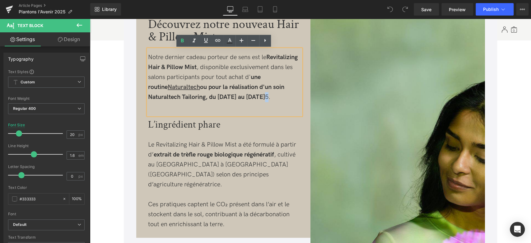
click at [281, 94] on div "Notre dernier cadeau porteur de sens est le Revitalizing Hair & Pillow Mist , d…" at bounding box center [224, 77] width 153 height 50
click at [184, 39] on icon at bounding box center [181, 40] width 7 height 7
click at [234, 76] on div "Notre dernier cadeau porteur de sens est le Revitalizing Hair & Pillow Mist , d…" at bounding box center [224, 77] width 153 height 50
click at [182, 87] on strong "une routine Naturaltech ou pour la réalisation d'un soin Naturaltech Tailoring,…" at bounding box center [216, 86] width 136 height 27
drag, startPoint x: 180, startPoint y: 86, endPoint x: 190, endPoint y: 86, distance: 9.6
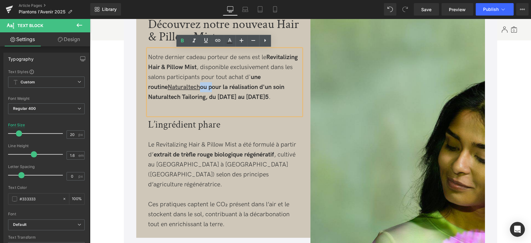
click at [190, 86] on strong "une routine Naturaltech ou pour la réalisation d'un soin Naturaltech Tailoring,…" at bounding box center [216, 86] width 136 height 27
click at [182, 40] on icon at bounding box center [182, 41] width 3 height 4
click at [208, 69] on div "Notre dernier cadeau porteur de sens est le Revitalizing Hair & Pillow Mist , d…" at bounding box center [224, 77] width 153 height 50
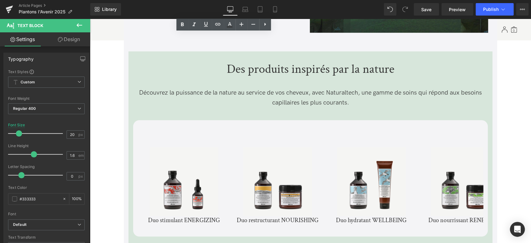
scroll to position [2003, 0]
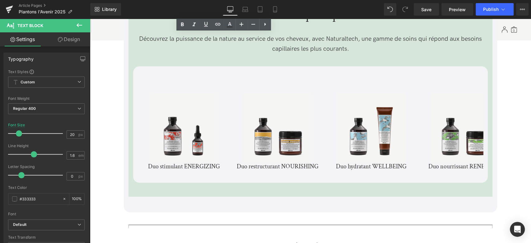
click at [278, 97] on img at bounding box center [277, 127] width 69 height 69
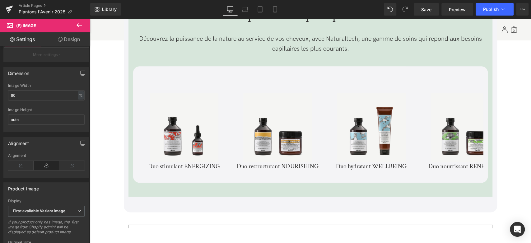
scroll to position [104, 0]
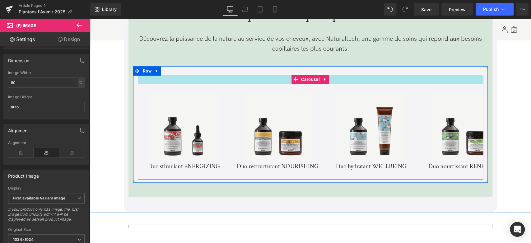
click at [182, 74] on div "Sale Off (P) Image Duo stimulant ENERGIZING (P) Title Product" at bounding box center [310, 124] width 354 height 116
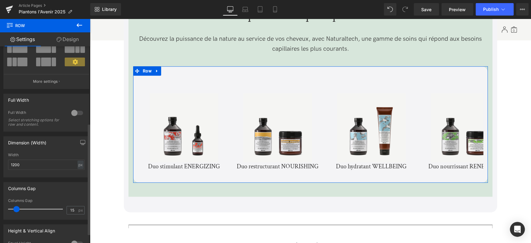
scroll to position [152, 0]
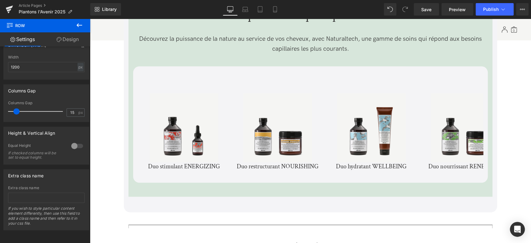
click at [156, 95] on img at bounding box center [184, 127] width 69 height 69
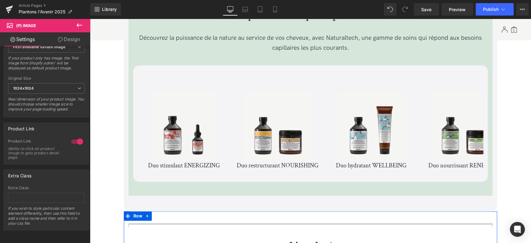
scroll to position [2003, 0]
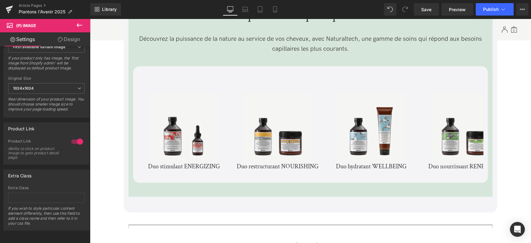
click at [76, 24] on icon at bounding box center [79, 24] width 7 height 7
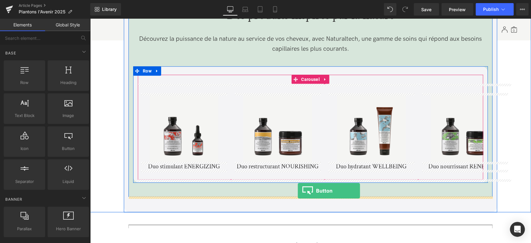
drag, startPoint x: 165, startPoint y: 155, endPoint x: 297, endPoint y: 191, distance: 136.7
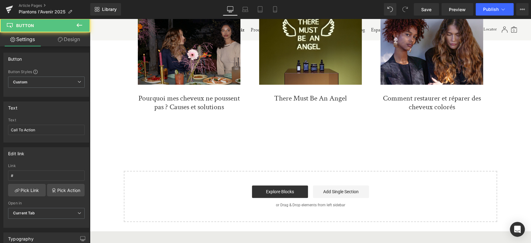
scroll to position [1710, 0]
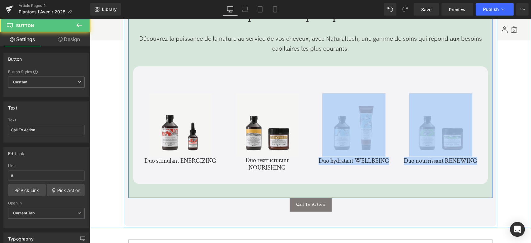
drag, startPoint x: 282, startPoint y: 200, endPoint x: 292, endPoint y: 188, distance: 15.9
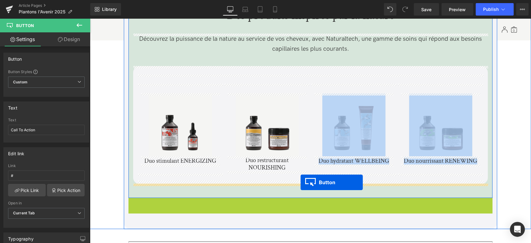
drag, startPoint x: 299, startPoint y: 204, endPoint x: 300, endPoint y: 182, distance: 21.5
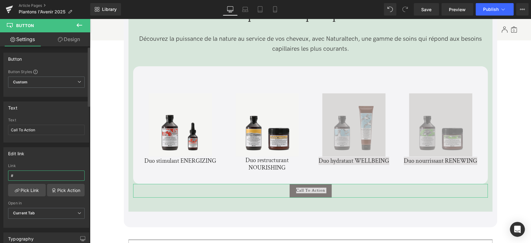
click at [35, 177] on input "#" at bounding box center [46, 175] width 76 height 10
paste input "kit-naturaltech"
click at [35, 177] on input "#kit-naturaltech" at bounding box center [46, 175] width 76 height 10
click at [44, 175] on input "#kit-naturaltech" at bounding box center [46, 175] width 76 height 10
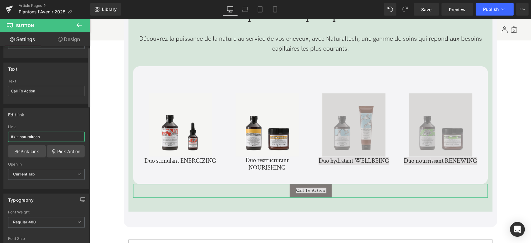
scroll to position [0, 0]
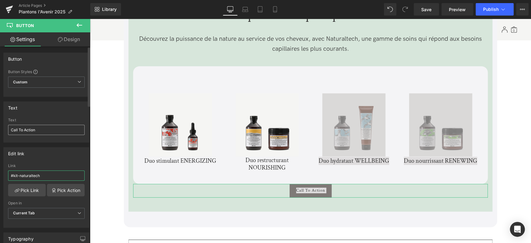
type input "#kit-naturaltech"
drag, startPoint x: 43, startPoint y: 132, endPoint x: 0, endPoint y: 120, distance: 45.0
click at [0, 124] on div "Text Call To Action Text Call To Action" at bounding box center [46, 120] width 93 height 46
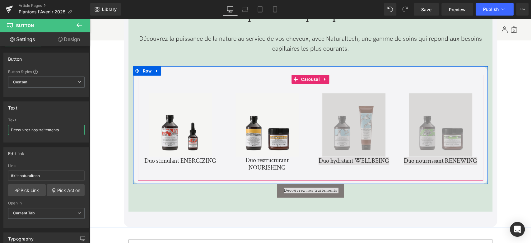
scroll to position [1676, 0]
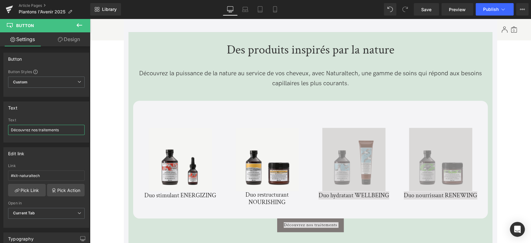
type input "Découvrez nos traitements"
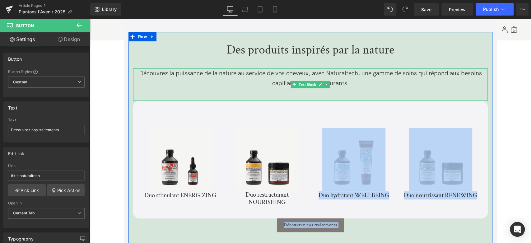
click at [281, 81] on p "Découvrez la puissance de la nature au service de vos cheveux, avec Naturaltech…" at bounding box center [310, 78] width 354 height 20
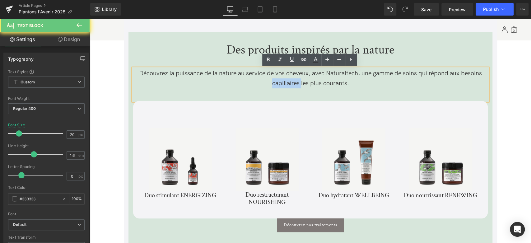
click at [281, 81] on p "Découvrez la puissance de la nature au service de vos cheveux, avec Naturaltech…" at bounding box center [310, 78] width 354 height 20
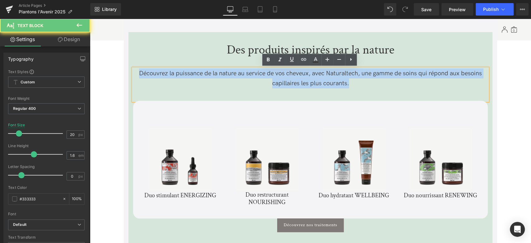
click at [281, 81] on p "Découvrez la puissance de la nature au service de vos cheveux, avec Naturaltech…" at bounding box center [310, 78] width 354 height 20
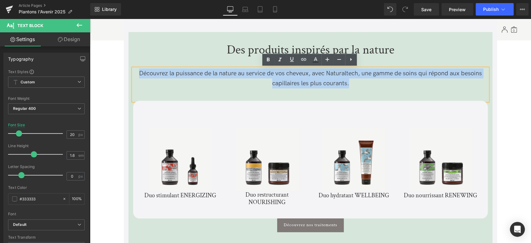
click at [226, 78] on p "Découvrez la puissance de la nature au service de vos cheveux, avec Naturaltech…" at bounding box center [310, 78] width 354 height 20
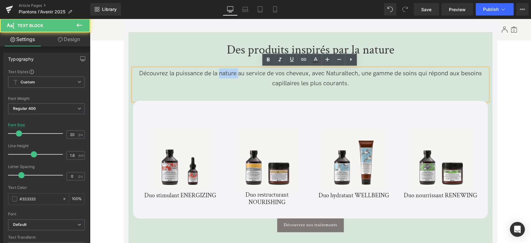
click at [226, 78] on p "Découvrez la puissance de la nature au service de vos cheveux, avec Naturaltech…" at bounding box center [310, 78] width 354 height 20
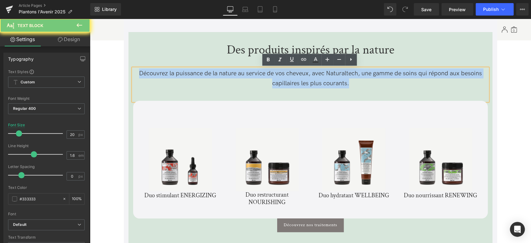
click at [226, 78] on p "Découvrez la puissance de la nature au service de vos cheveux, avec Naturaltech…" at bounding box center [310, 78] width 354 height 20
copy p "Découvrez la puissance de la nature au service de vos cheveux, avec Naturaltech…"
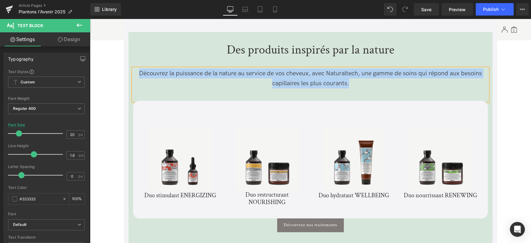
click at [188, 76] on p "Découvrez la puissance de la nature au service de vos cheveux, avec Naturaltech…" at bounding box center [310, 78] width 354 height 20
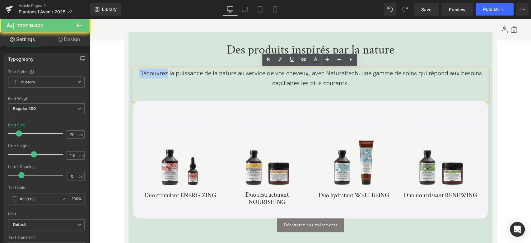
drag, startPoint x: 166, startPoint y: 74, endPoint x: 125, endPoint y: 69, distance: 41.3
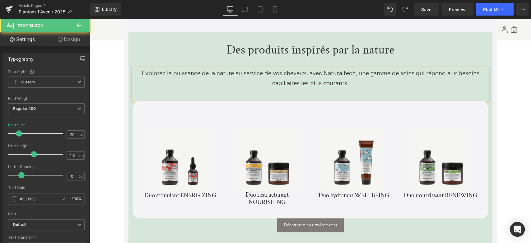
click at [331, 74] on p "Explorez la puissance de la nature au service de vos cheveux, avec Naturaltech,…" at bounding box center [310, 78] width 354 height 20
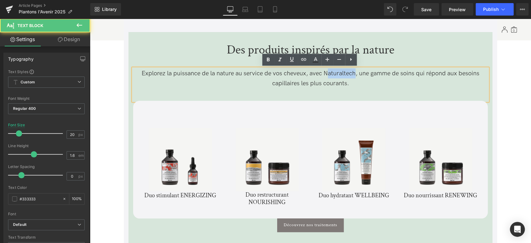
drag, startPoint x: 354, startPoint y: 73, endPoint x: 328, endPoint y: 73, distance: 26.1
click at [328, 73] on p "Explorez la puissance de la nature au service de vos cheveux, avec Naturaltech,…" at bounding box center [310, 78] width 354 height 20
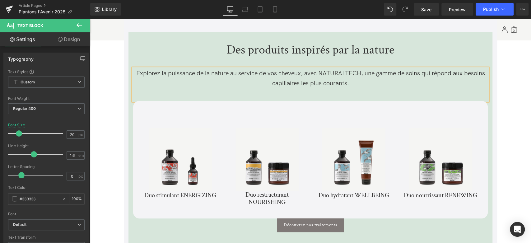
click at [376, 89] on div "Explorez la puissance de la nature au service de vos cheveux, avec NATURALTECH,…" at bounding box center [310, 84] width 354 height 32
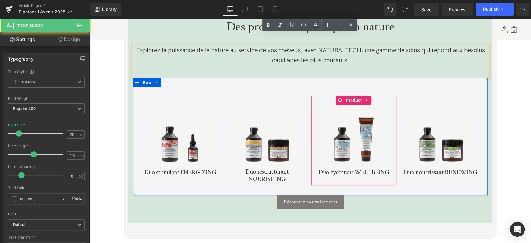
scroll to position [1710, 0]
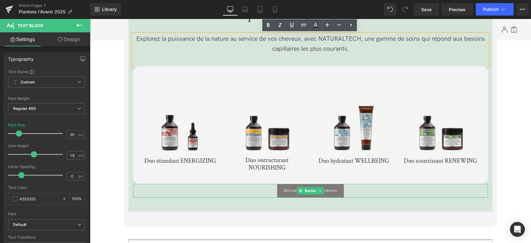
click at [242, 191] on div "Découvrez nos traitements" at bounding box center [310, 191] width 354 height 14
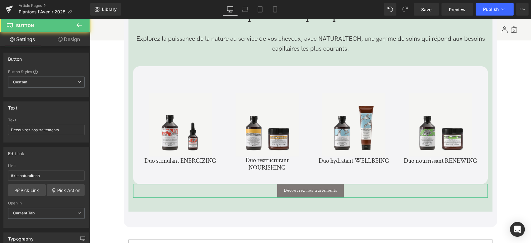
click at [58, 40] on icon at bounding box center [60, 39] width 5 height 5
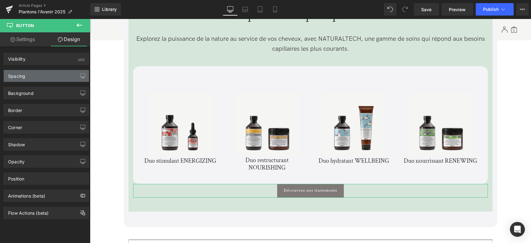
click at [49, 76] on div "Spacing" at bounding box center [46, 76] width 85 height 12
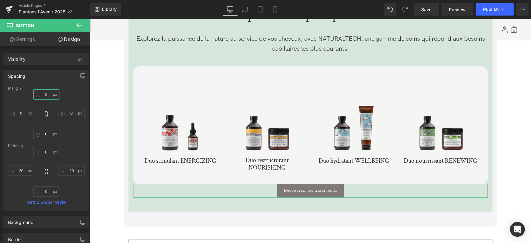
click at [49, 95] on input "0" at bounding box center [46, 94] width 26 height 10
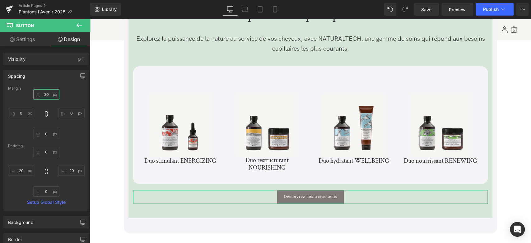
drag, startPoint x: 49, startPoint y: 95, endPoint x: 45, endPoint y: 95, distance: 4.4
click at [45, 95] on input "20" at bounding box center [46, 94] width 26 height 10
click at [44, 95] on input "20" at bounding box center [46, 94] width 26 height 10
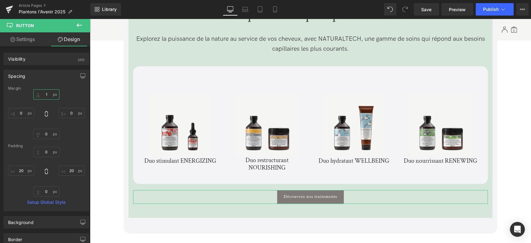
type input "10"
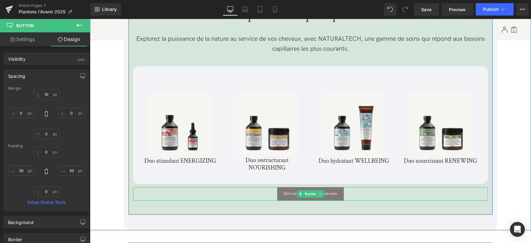
click at [208, 194] on div "Découvrez nos traitements" at bounding box center [310, 194] width 354 height 14
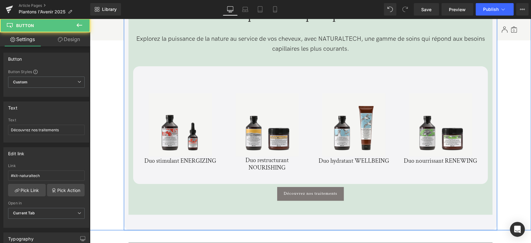
click at [90, 19] on div "45px" at bounding box center [90, 19] width 0 height 0
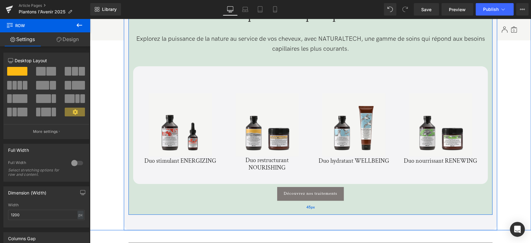
click at [243, 206] on div "45px" at bounding box center [310, 207] width 364 height 14
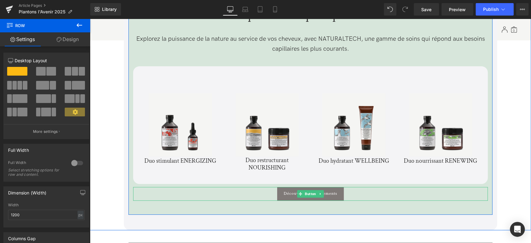
click at [239, 193] on div "Découvrez nos traitements" at bounding box center [310, 194] width 354 height 14
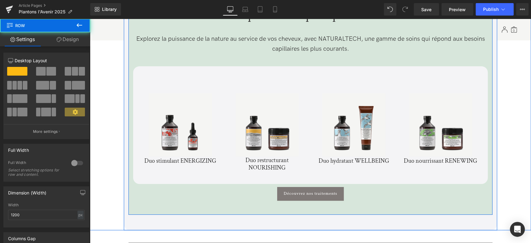
click at [265, 185] on div "Des produits inspirés par la nature Text Block Explorez la puissance de la natu…" at bounding box center [310, 102] width 364 height 198
click at [262, 193] on div "Découvrez nos traitements" at bounding box center [310, 194] width 354 height 14
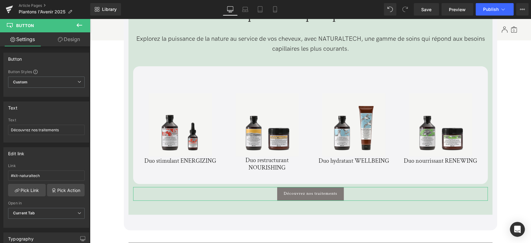
click at [69, 40] on link "Design" at bounding box center [68, 39] width 45 height 14
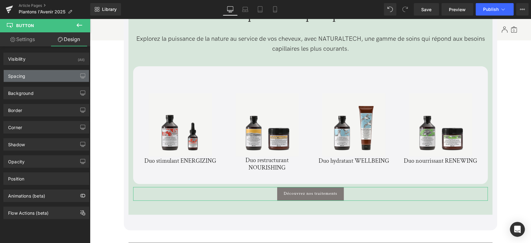
click at [45, 74] on div "Spacing" at bounding box center [46, 76] width 85 height 12
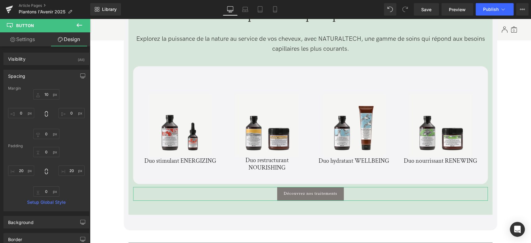
click at [49, 88] on div "Margin" at bounding box center [46, 88] width 76 height 4
click at [45, 94] on input "10" at bounding box center [46, 94] width 26 height 10
click at [45, 97] on input "15" at bounding box center [46, 94] width 26 height 10
click at [45, 96] on input "15" at bounding box center [46, 94] width 26 height 10
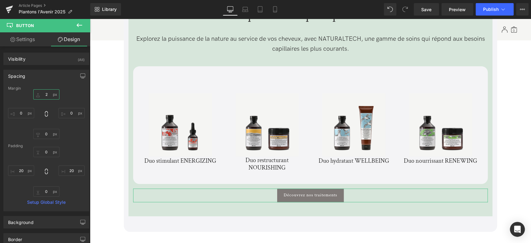
type input "20"
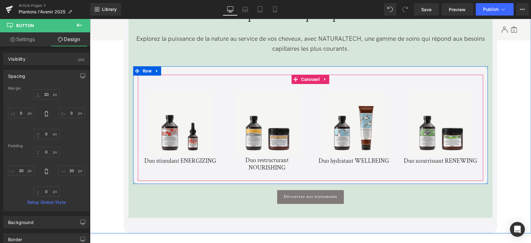
click at [170, 75] on div at bounding box center [310, 79] width 345 height 9
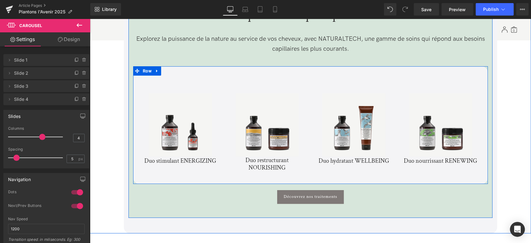
click at [171, 74] on div "Sale Off (P) Image Duo stimulant ENERGIZING (P) Title Product" at bounding box center [310, 124] width 354 height 117
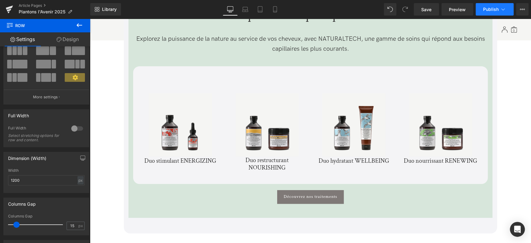
click at [490, 11] on span "Publish" at bounding box center [491, 9] width 16 height 5
click at [275, 6] on icon at bounding box center [275, 9] width 6 height 6
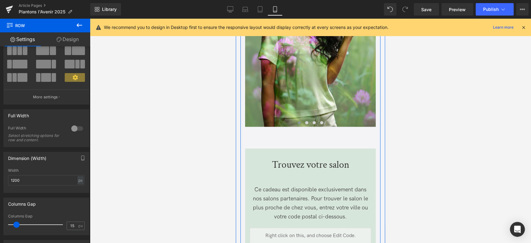
scroll to position [537, 0]
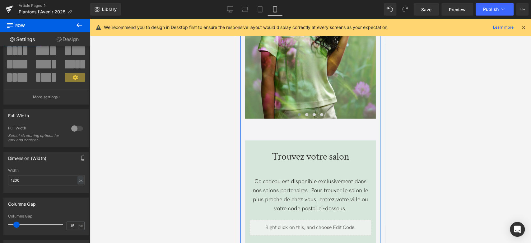
click at [311, 145] on div "Trouvez votre salon Text Block Ce cadeau est disponible exclusivement dans nos …" at bounding box center [310, 189] width 131 height 89
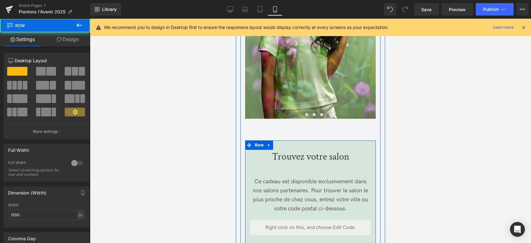
click at [294, 145] on div "Trouvez votre salon Text Block Ce cadeau est disponible exclusivement dans nos …" at bounding box center [310, 189] width 131 height 89
click at [282, 178] on span "Ce cadeau est disponible exclusivement dans nos salons partenaires. Pour trouve…" at bounding box center [310, 194] width 115 height 33
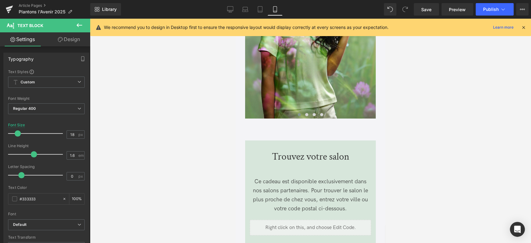
click at [67, 37] on link "Design" at bounding box center [68, 39] width 45 height 14
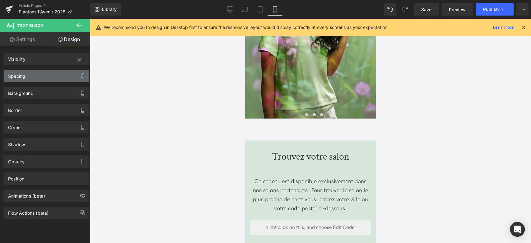
click at [37, 74] on div "Spacing" at bounding box center [46, 76] width 85 height 12
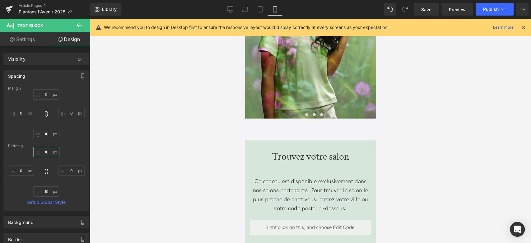
click at [46, 150] on input "10" at bounding box center [46, 152] width 26 height 10
type input "0"
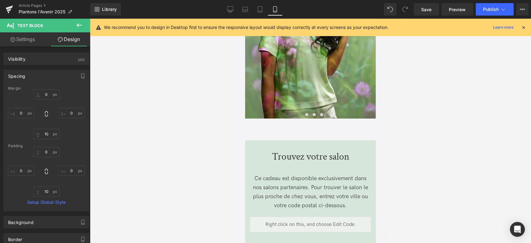
click at [296, 154] on span at bounding box center [294, 157] width 7 height 7
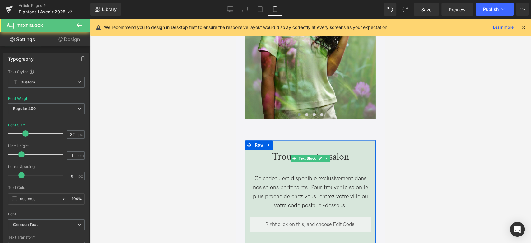
click at [271, 152] on p "Trouvez votre salon" at bounding box center [310, 157] width 121 height 10
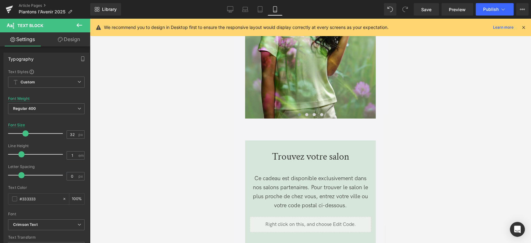
click at [62, 38] on icon at bounding box center [60, 39] width 5 height 5
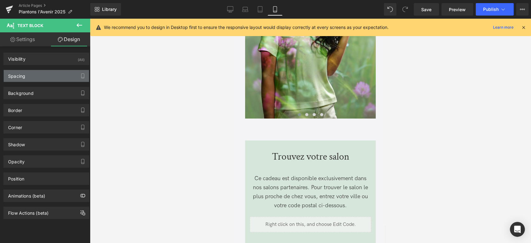
click at [46, 75] on div "Spacing" at bounding box center [46, 76] width 85 height 12
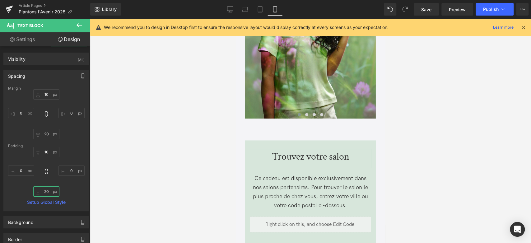
click at [45, 189] on input "20" at bounding box center [46, 191] width 26 height 10
type input "0"
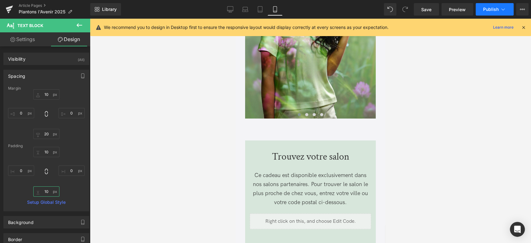
type input "10"
click at [487, 13] on button "Publish" at bounding box center [494, 9] width 38 height 12
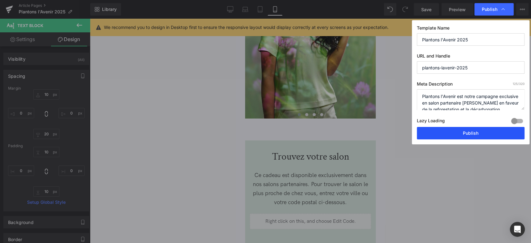
click at [437, 139] on button "Publish" at bounding box center [471, 133] width 108 height 12
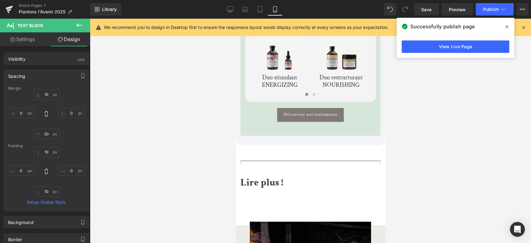
scroll to position [2195, 0]
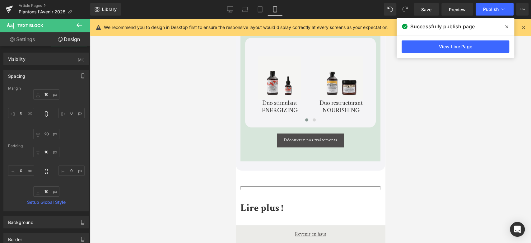
click at [288, 113] on div "Des produits inspirés par la nature Text Block Explorez la puissance de la natu…" at bounding box center [310, 53] width 140 height 187
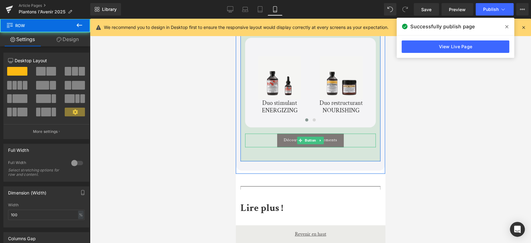
click at [271, 133] on div "Découvrez nos traitements" at bounding box center [310, 140] width 131 height 14
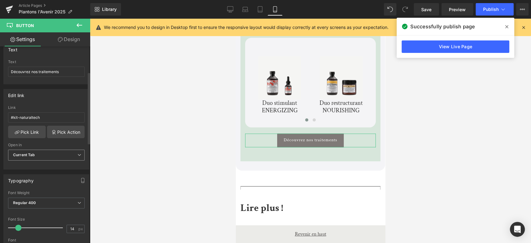
scroll to position [69, 0]
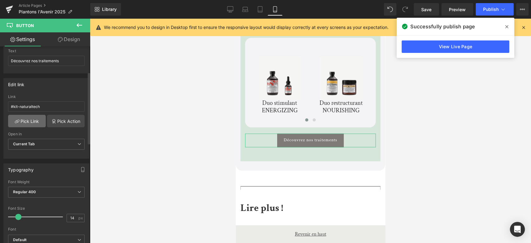
click at [34, 121] on link "Pick Link" at bounding box center [27, 121] width 38 height 12
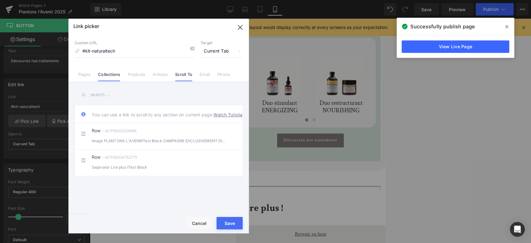
click at [100, 75] on link "Collections" at bounding box center [109, 76] width 22 height 9
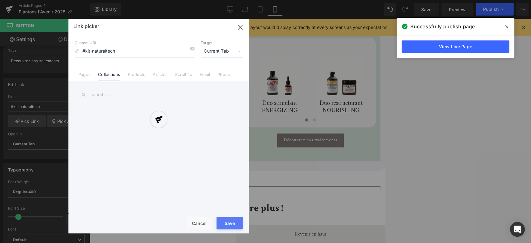
click at [104, 98] on div "Link picker Back to Library Insert Custom URL #kit-naturaltech Target Current T…" at bounding box center [158, 126] width 180 height 214
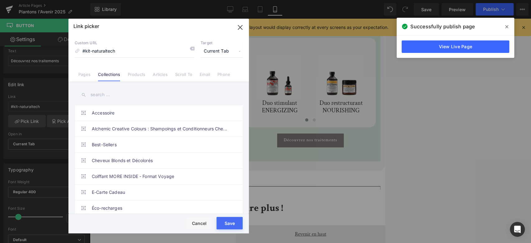
click at [103, 98] on input "text" at bounding box center [159, 95] width 168 height 14
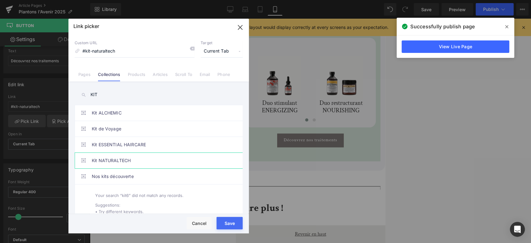
type input "KIT"
click at [136, 159] on link "Kit NATURALTECH" at bounding box center [160, 161] width 137 height 16
type input "/collections/kit-naturaltech"
click at [229, 223] on button "Save" at bounding box center [229, 223] width 26 height 12
type input "/collections/kit-naturaltech"
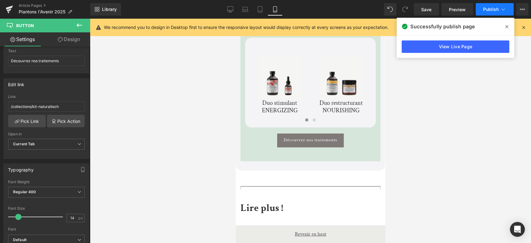
click at [488, 8] on span "Publish" at bounding box center [491, 9] width 16 height 5
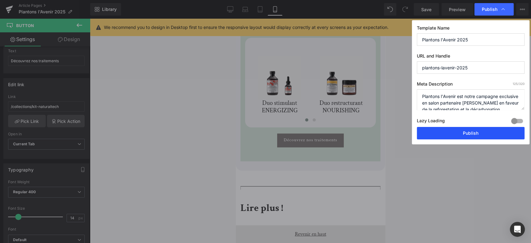
click at [454, 131] on button "Publish" at bounding box center [471, 133] width 108 height 12
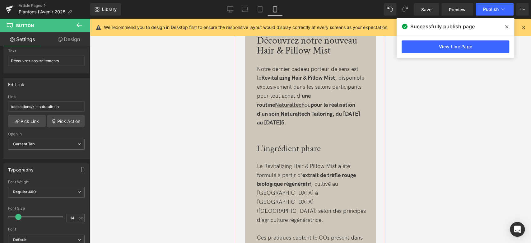
scroll to position [207, 0]
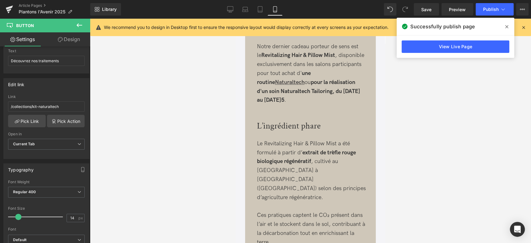
click at [84, 37] on link "Design" at bounding box center [68, 39] width 45 height 14
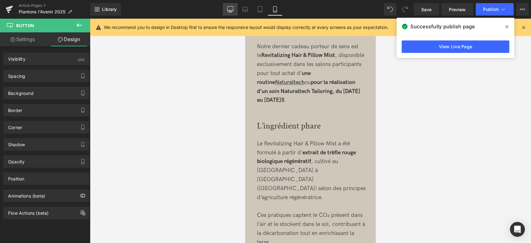
click at [229, 11] on icon at bounding box center [230, 9] width 6 height 5
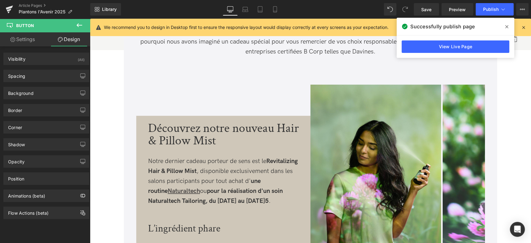
scroll to position [0, 0]
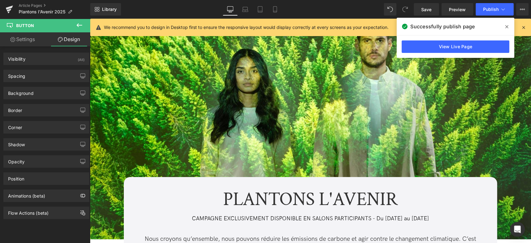
click at [77, 21] on icon at bounding box center [79, 24] width 7 height 7
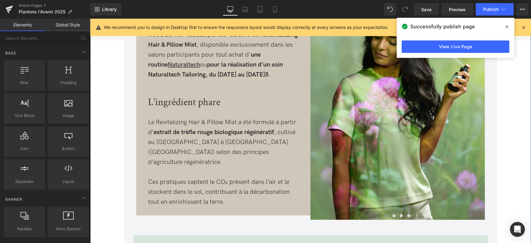
scroll to position [345, 0]
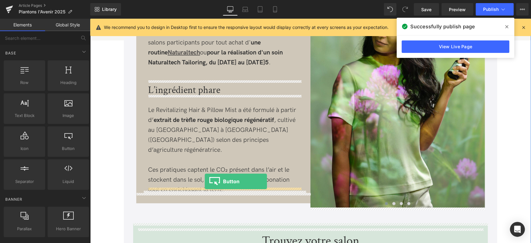
drag, startPoint x: 176, startPoint y: 167, endPoint x: 205, endPoint y: 181, distance: 32.3
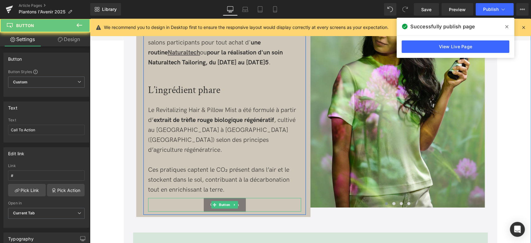
click at [180, 198] on div "Call To Action" at bounding box center [224, 205] width 153 height 14
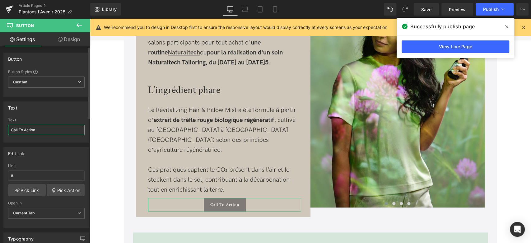
click at [55, 130] on input "Call To Action" at bounding box center [46, 130] width 76 height 10
drag, startPoint x: 52, startPoint y: 130, endPoint x: 0, endPoint y: 129, distance: 52.2
click at [0, 129] on div "Text Call To Action Text Call To Action" at bounding box center [46, 120] width 93 height 46
type input "d"
type input "Découvrir le produit"
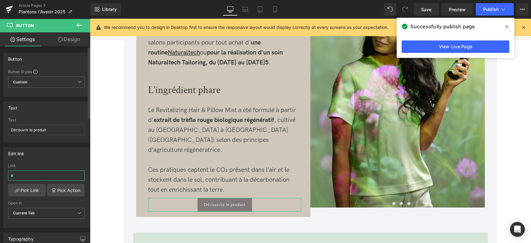
click at [40, 171] on input "#" at bounding box center [46, 175] width 76 height 10
click at [30, 186] on link "Pick Link" at bounding box center [27, 190] width 38 height 12
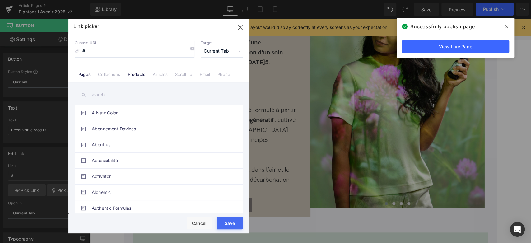
click at [138, 76] on link "Products" at bounding box center [136, 76] width 18 height 9
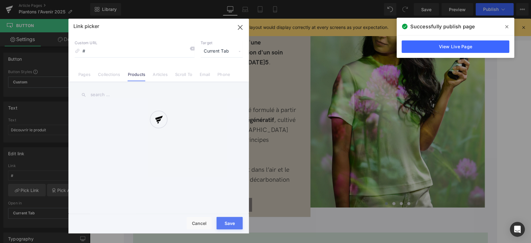
click at [90, 94] on div at bounding box center [158, 126] width 180 height 214
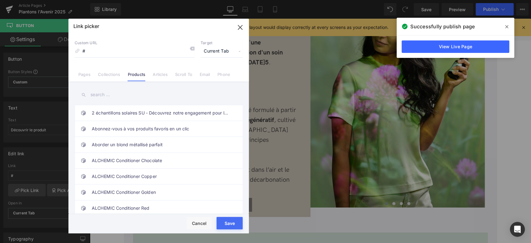
click at [93, 92] on input "text" at bounding box center [159, 95] width 168 height 14
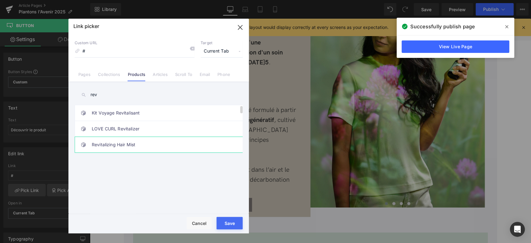
type input "rev"
click at [126, 144] on link "Revitalizing Hair Mist" at bounding box center [160, 145] width 137 height 16
type input "/products/revitalizing-hair-mist"
click at [236, 224] on button "Save" at bounding box center [229, 223] width 26 height 12
type input "/products/revitalizing-hair-mist"
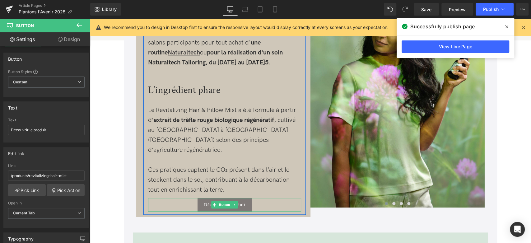
click at [175, 198] on div "Découvrir le produit" at bounding box center [224, 205] width 153 height 14
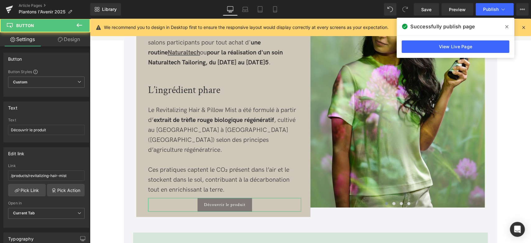
click at [66, 44] on link "Design" at bounding box center [68, 39] width 45 height 14
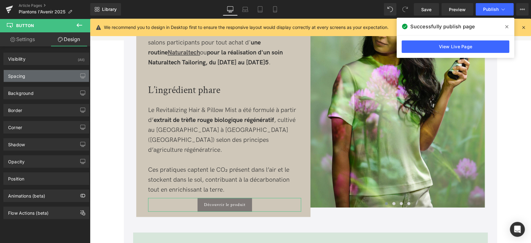
click at [53, 77] on div "Spacing" at bounding box center [46, 76] width 85 height 12
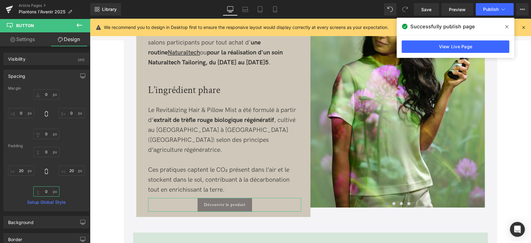
click at [45, 191] on input "0" at bounding box center [46, 191] width 26 height 10
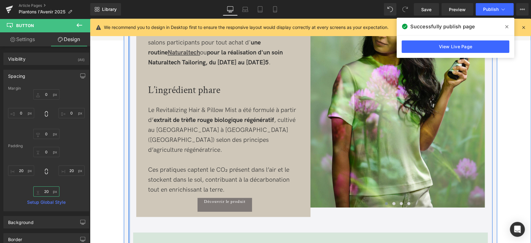
type input "2"
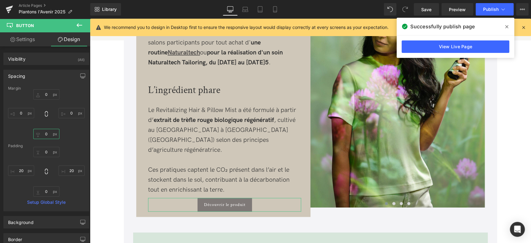
click at [44, 133] on input "0" at bounding box center [46, 134] width 26 height 10
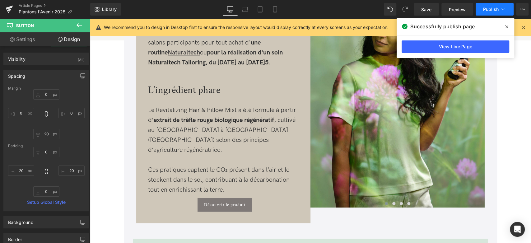
click at [486, 4] on button "Publish" at bounding box center [494, 9] width 38 height 12
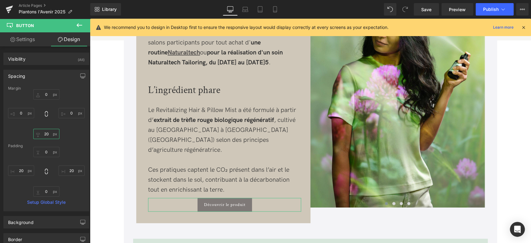
click at [48, 139] on input "20" at bounding box center [46, 134] width 26 height 10
click at [47, 136] on input "20" at bounding box center [46, 134] width 26 height 10
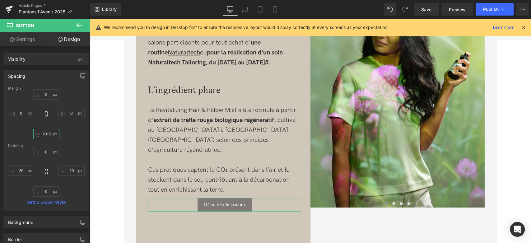
click at [46, 136] on input "2015" at bounding box center [46, 134] width 26 height 10
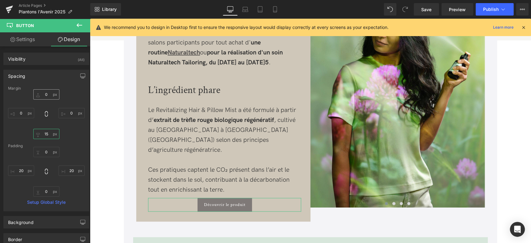
type input "15"
click at [46, 92] on input "0" at bounding box center [46, 94] width 26 height 10
type input "5"
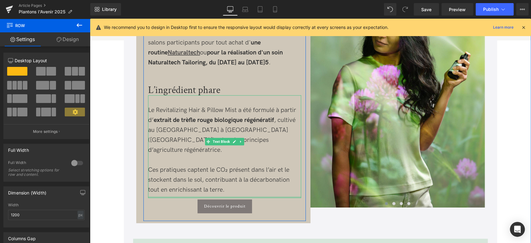
click at [170, 199] on div "Découvrir le produit" at bounding box center [224, 206] width 153 height 14
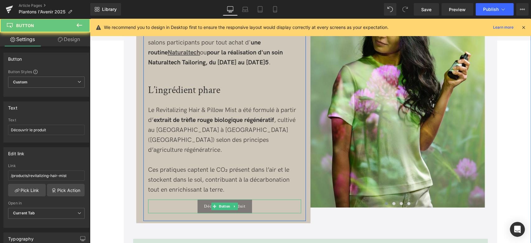
click at [173, 199] on div "Découvrir le produit" at bounding box center [224, 206] width 153 height 14
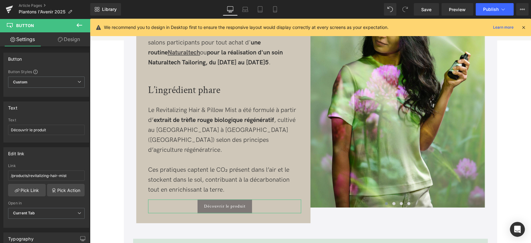
click at [71, 42] on link "Design" at bounding box center [68, 39] width 45 height 14
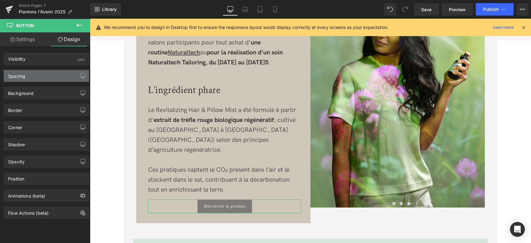
click at [44, 77] on div "Spacing" at bounding box center [46, 76] width 85 height 12
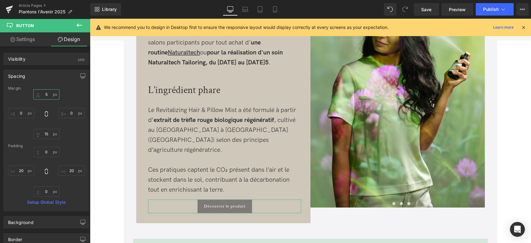
click at [45, 98] on input "5" at bounding box center [46, 94] width 26 height 10
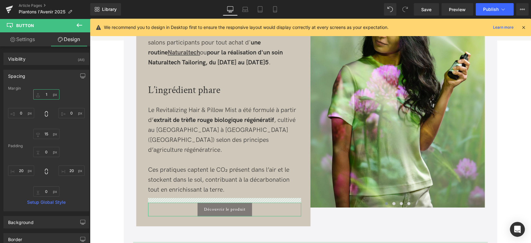
type input "10"
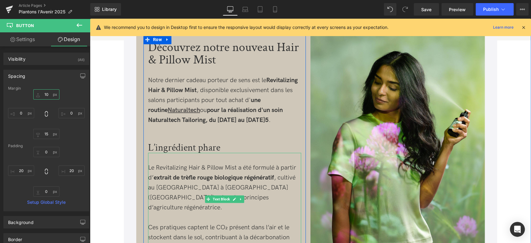
scroll to position [276, 0]
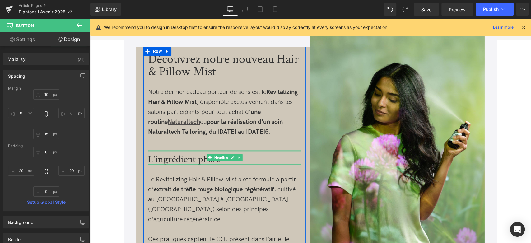
click at [224, 150] on div at bounding box center [224, 151] width 153 height 2
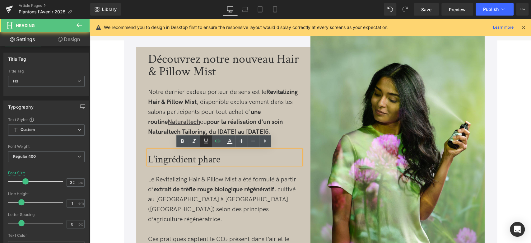
click at [211, 143] on link at bounding box center [206, 141] width 12 height 12
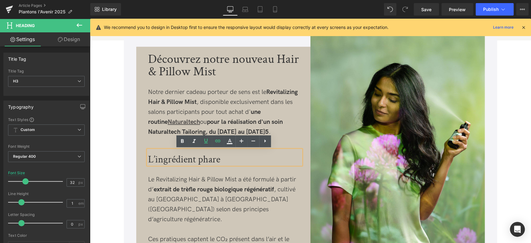
click at [173, 158] on h3 "L’ingrédient phare" at bounding box center [224, 159] width 153 height 10
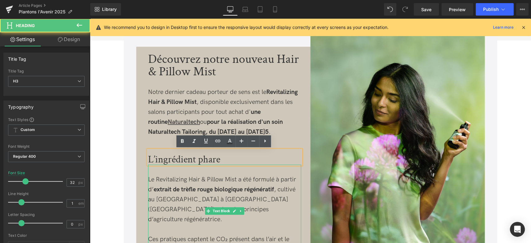
click at [155, 132] on strong "pour la réalisation d'un soin Naturaltech Tailoring, du [DATE] au [DATE]" at bounding box center [215, 126] width 135 height 17
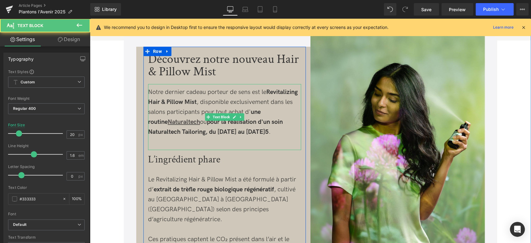
click at [168, 137] on div at bounding box center [224, 142] width 153 height 10
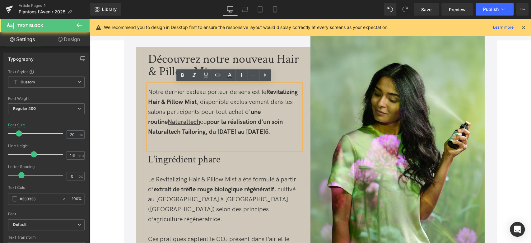
click at [166, 138] on div at bounding box center [224, 142] width 153 height 10
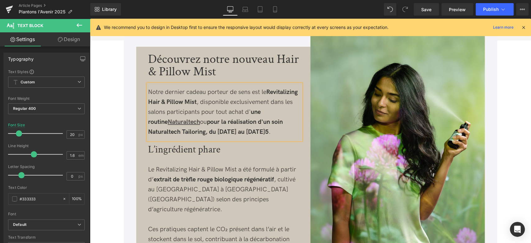
click at [191, 150] on h3 "L’ingrédient phare" at bounding box center [224, 150] width 153 height 10
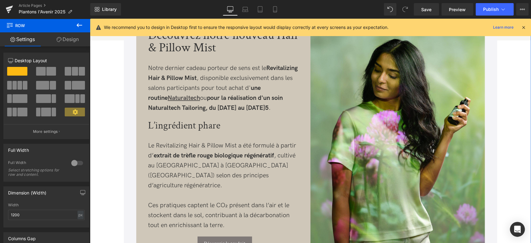
scroll to position [311, 0]
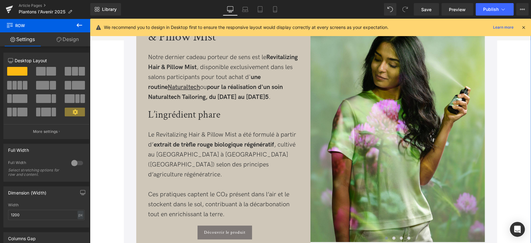
click at [164, 133] on p "Le Revitalizing Hair & Pillow Mist a été formulé à partir d’ extrait de trèfle …" at bounding box center [224, 155] width 153 height 50
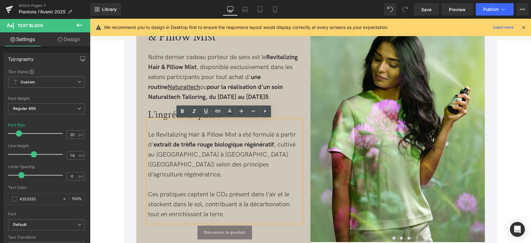
click at [148, 132] on p "Le Revitalizing Hair & Pillow Mist a été formulé à partir d’ extrait de trèfle …" at bounding box center [224, 155] width 153 height 50
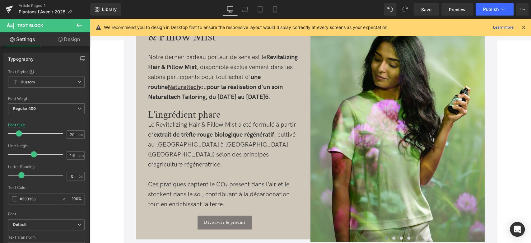
click at [78, 39] on link "Design" at bounding box center [68, 39] width 45 height 14
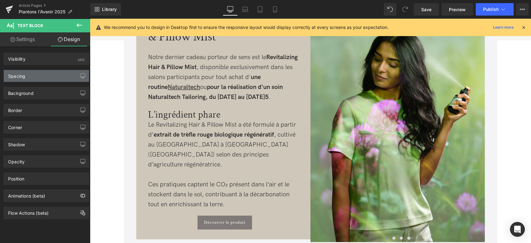
click at [71, 79] on div "Spacing" at bounding box center [46, 76] width 85 height 12
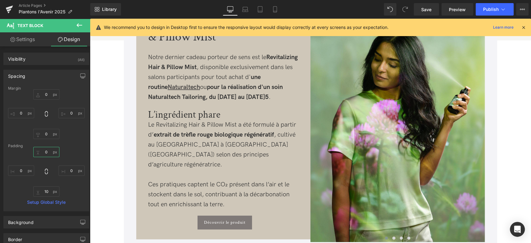
click at [47, 149] on input "0" at bounding box center [46, 152] width 26 height 10
type input "20"
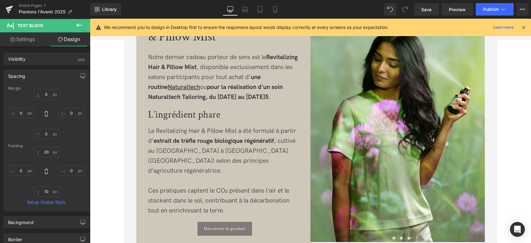
click at [168, 96] on strong "pour la réalisation d'un soin Naturaltech Tailoring, du [DATE] au [DATE]" at bounding box center [215, 91] width 135 height 17
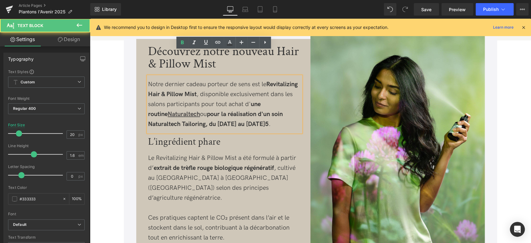
scroll to position [276, 0]
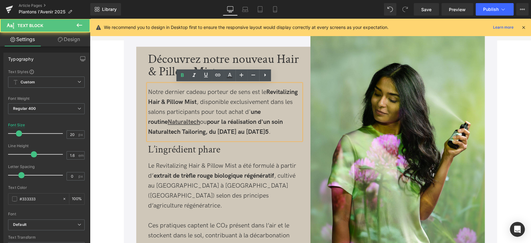
click at [149, 90] on div "Notre dernier cadeau porteur de sens est le Revitalizing Hair & Pillow Mist , d…" at bounding box center [224, 112] width 153 height 50
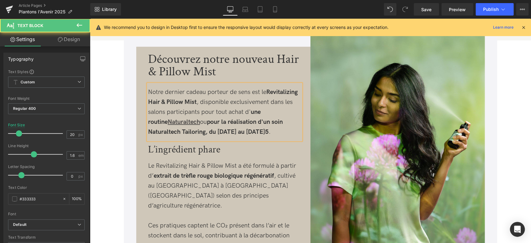
click at [141, 104] on div "Découvrez notre nouveau Hair & Pillow Mist Text Block Notre dernier cadeau port…" at bounding box center [225, 162] width 172 height 231
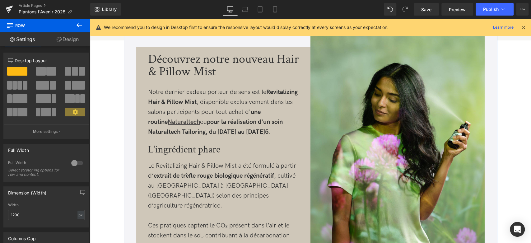
click at [176, 100] on strong "Revitalizing Hair & Pillow Mist" at bounding box center [223, 96] width 150 height 17
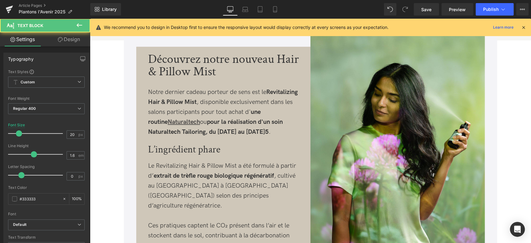
click at [69, 43] on link "Design" at bounding box center [68, 39] width 45 height 14
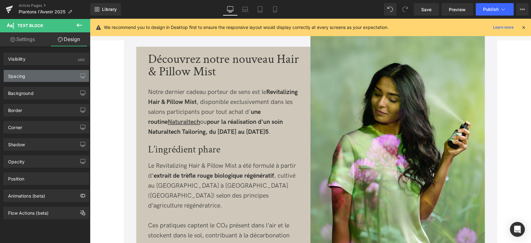
click at [62, 76] on div "Spacing" at bounding box center [46, 76] width 85 height 12
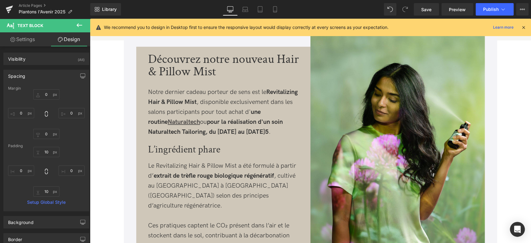
click at [167, 66] on div "Découvrez notre nouveau Hair & Pillow Mist" at bounding box center [224, 65] width 153 height 25
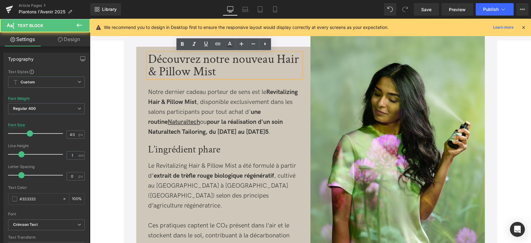
click at [168, 73] on div "Découvrez notre nouveau Hair & Pillow Mist" at bounding box center [224, 65] width 153 height 25
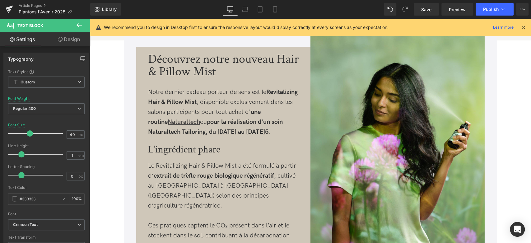
click at [78, 44] on link "Design" at bounding box center [68, 39] width 45 height 14
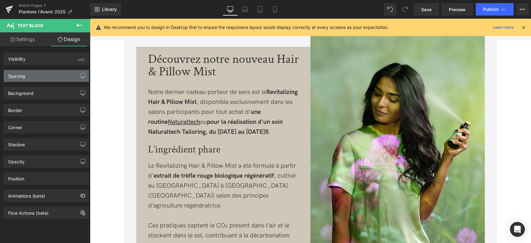
click at [41, 79] on div "Spacing" at bounding box center [46, 76] width 85 height 12
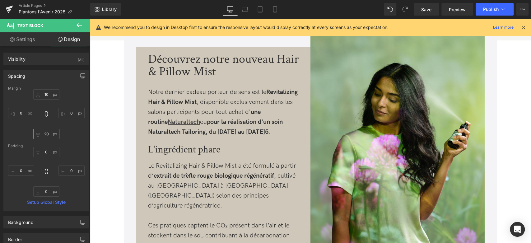
click at [47, 132] on input "20" at bounding box center [46, 134] width 26 height 10
type input "10"
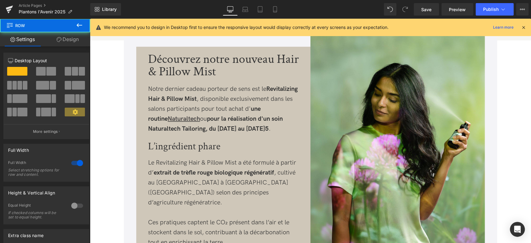
click at [153, 144] on h3 "L’ingrédient phare" at bounding box center [224, 146] width 153 height 10
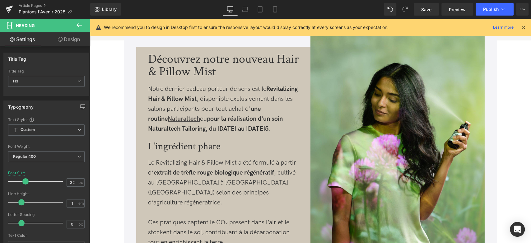
click at [66, 42] on link "Design" at bounding box center [68, 39] width 45 height 14
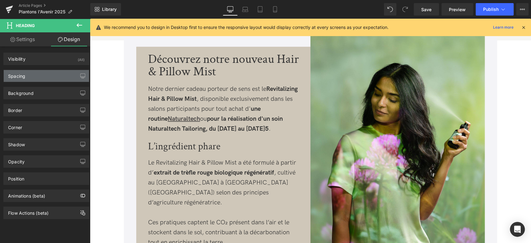
click at [35, 76] on div "Spacing" at bounding box center [46, 76] width 85 height 12
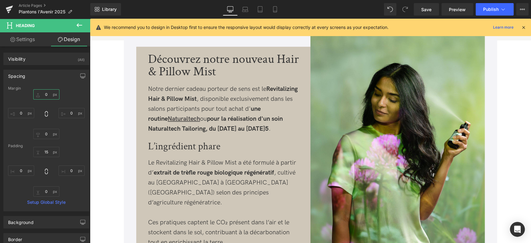
click at [45, 94] on input "0" at bounding box center [46, 94] width 26 height 10
type input "15"
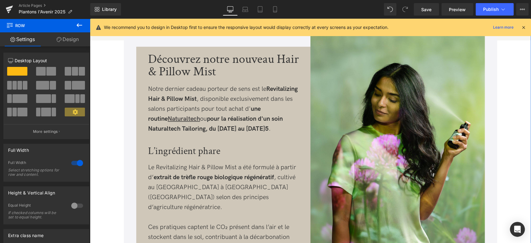
click at [164, 150] on h3 "L’ingrédient phare" at bounding box center [224, 151] width 153 height 10
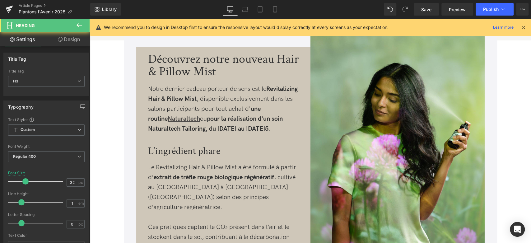
click at [65, 41] on link "Design" at bounding box center [68, 39] width 45 height 14
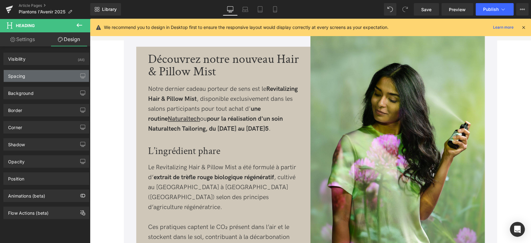
click at [42, 72] on div "Spacing" at bounding box center [46, 76] width 85 height 12
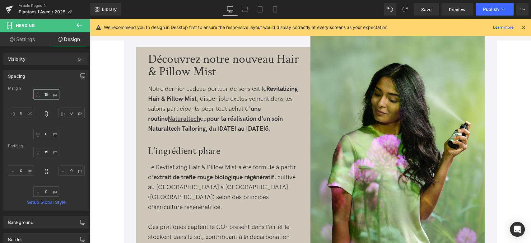
click at [44, 91] on input "15" at bounding box center [46, 94] width 26 height 10
type input "10"
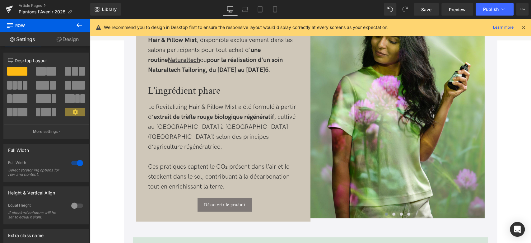
scroll to position [345, 0]
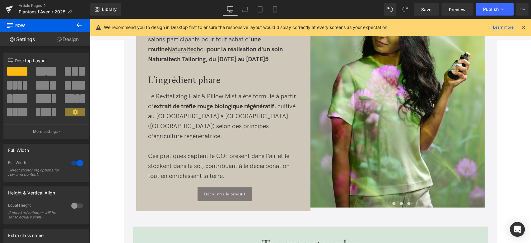
click at [177, 152] on p "Ces pratiques captent le CO₂ présent dans l’air et le stockent dans le sol, con…" at bounding box center [224, 166] width 153 height 30
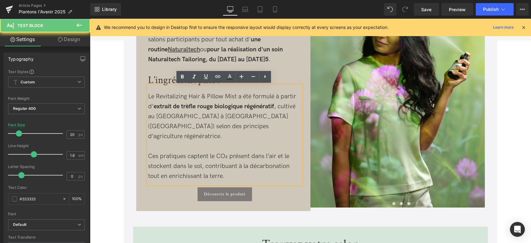
click at [170, 141] on p at bounding box center [224, 146] width 153 height 10
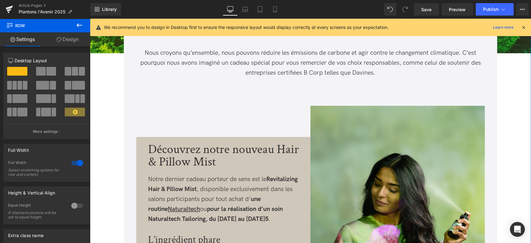
scroll to position [173, 0]
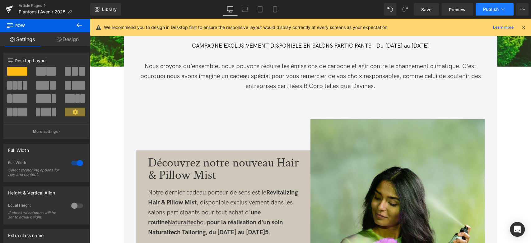
click at [490, 9] on span "Publish" at bounding box center [491, 9] width 16 height 5
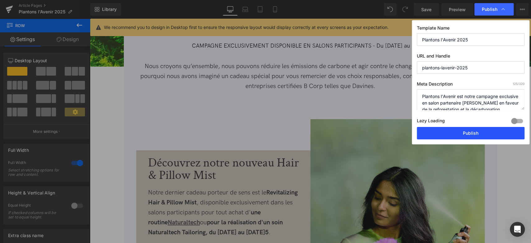
click at [463, 136] on button "Publish" at bounding box center [471, 133] width 108 height 12
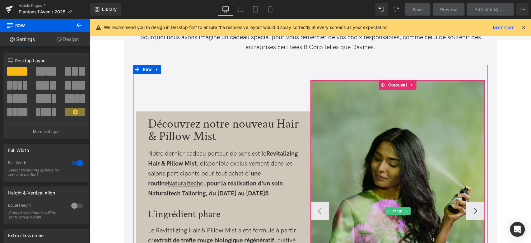
scroll to position [207, 0]
